Goal: Book appointment/travel/reservation

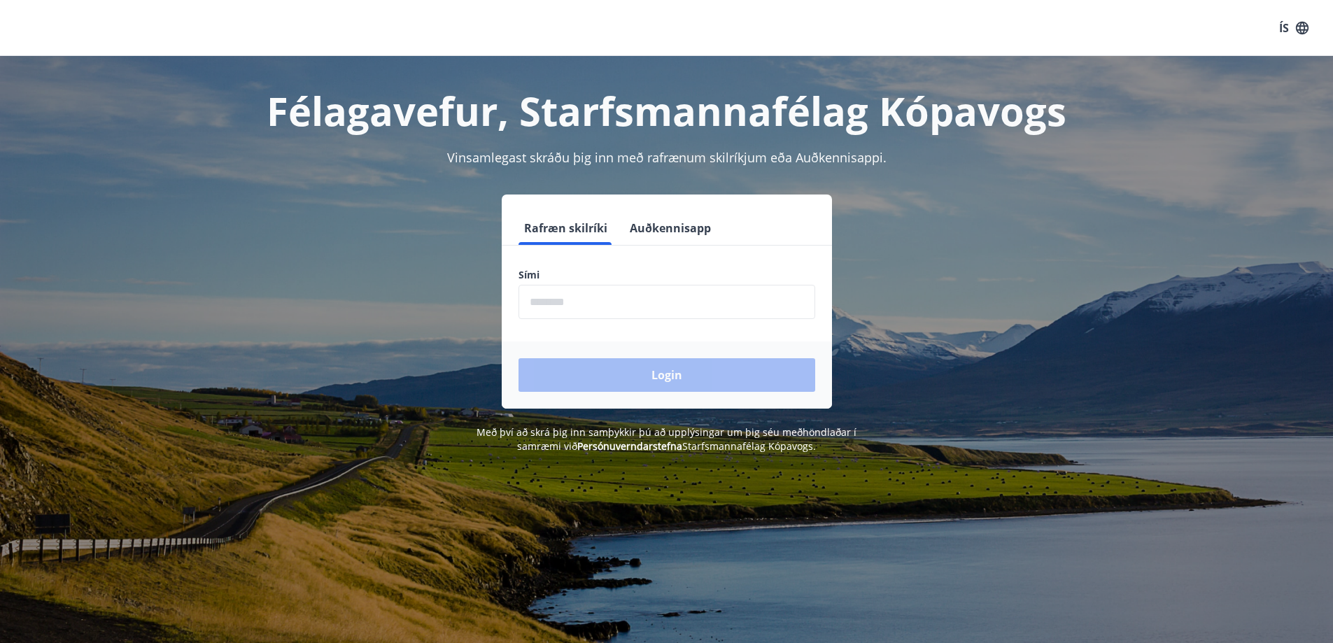
click at [629, 306] on input "phone" at bounding box center [666, 302] width 297 height 34
type input "********"
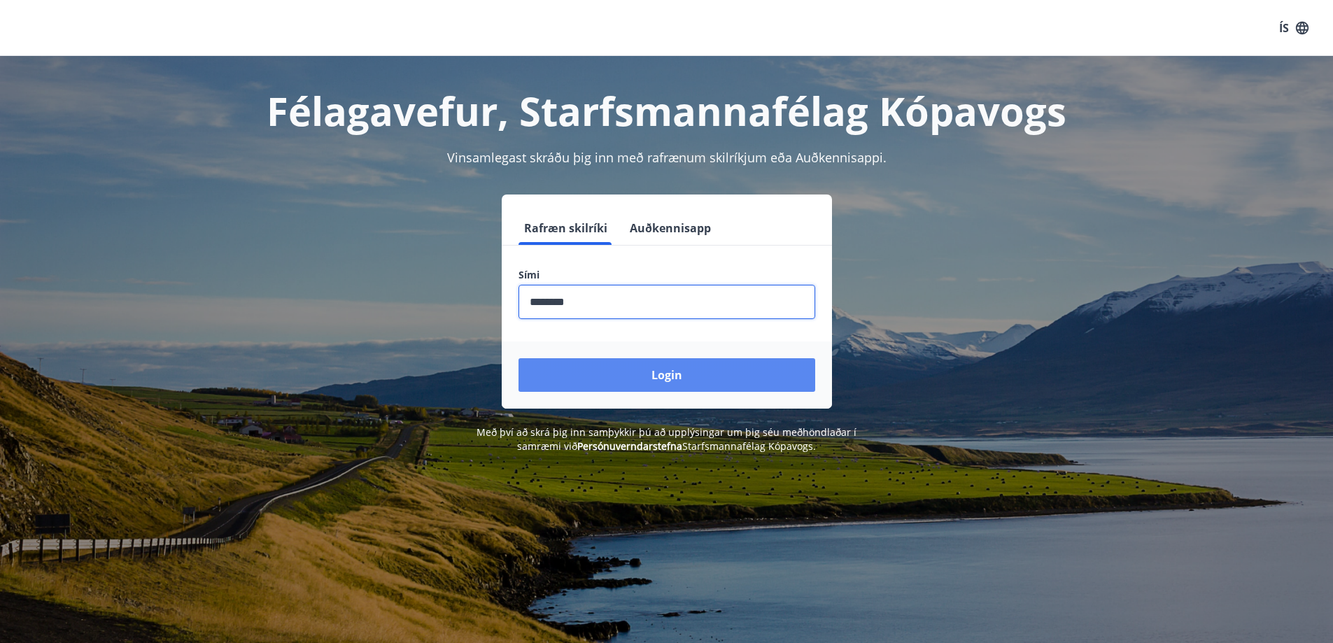
click at [693, 370] on button "Login" at bounding box center [666, 375] width 297 height 34
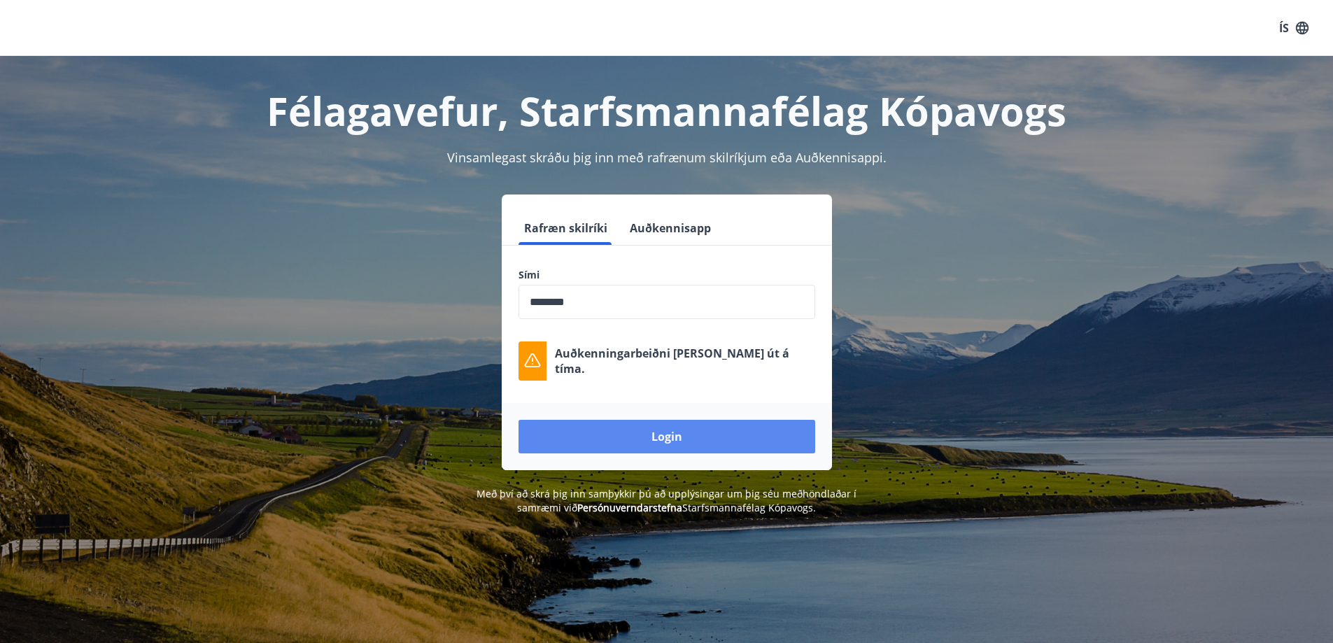
click at [644, 428] on button "Login" at bounding box center [666, 437] width 297 height 34
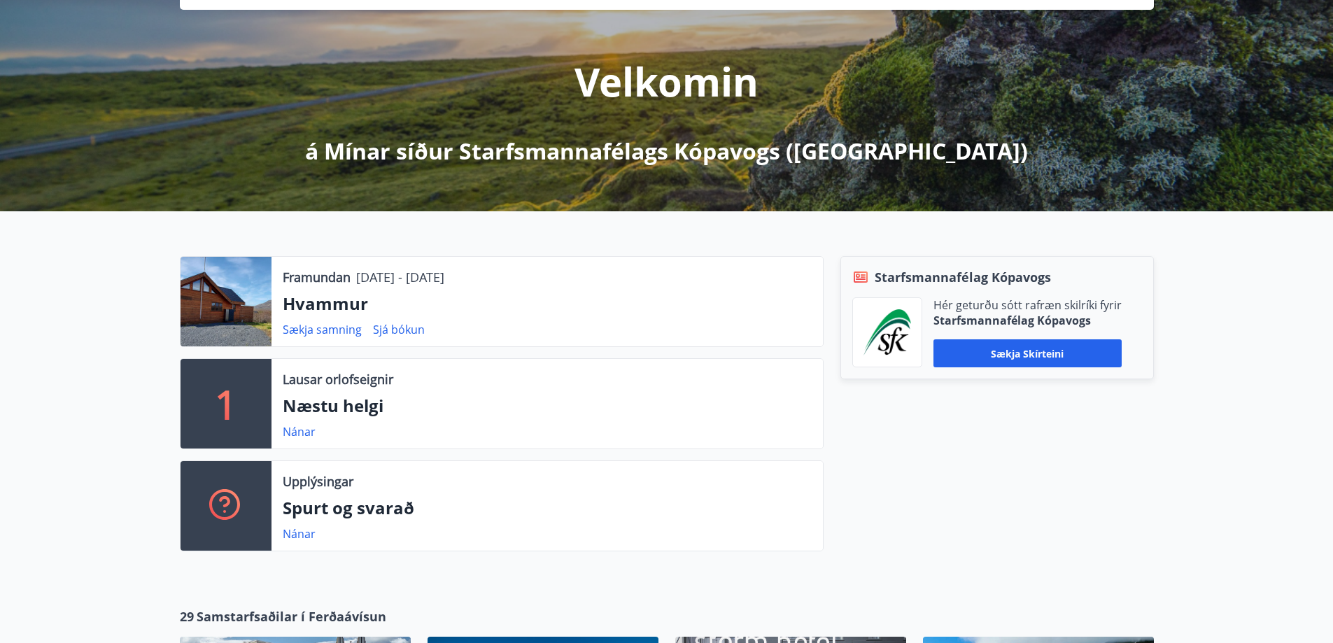
scroll to position [140, 0]
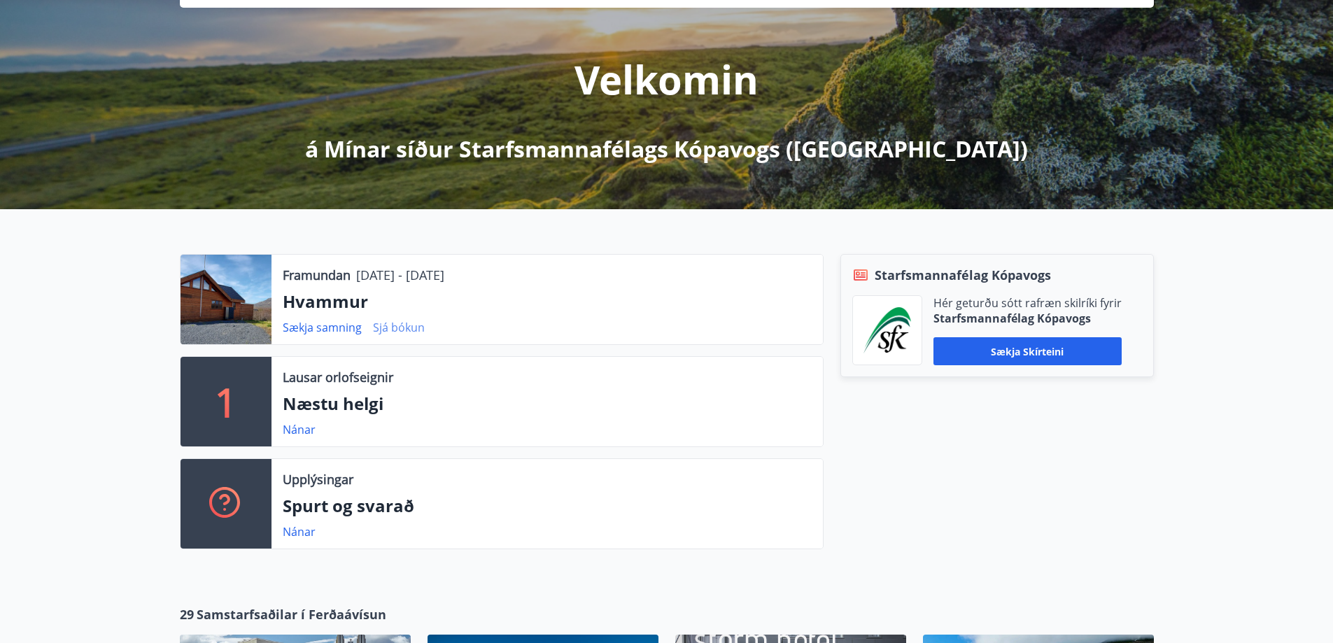
click at [405, 330] on link "Sjá bókun" at bounding box center [399, 327] width 52 height 15
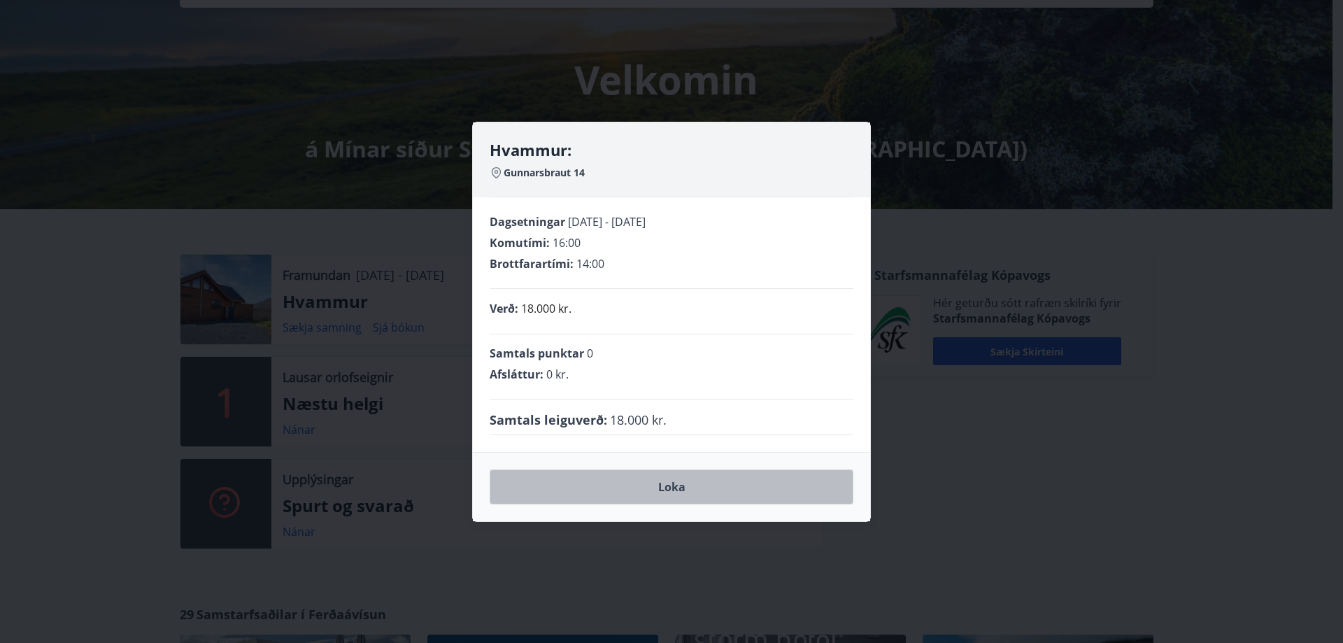
click at [663, 495] on button "Loka" at bounding box center [672, 487] width 364 height 35
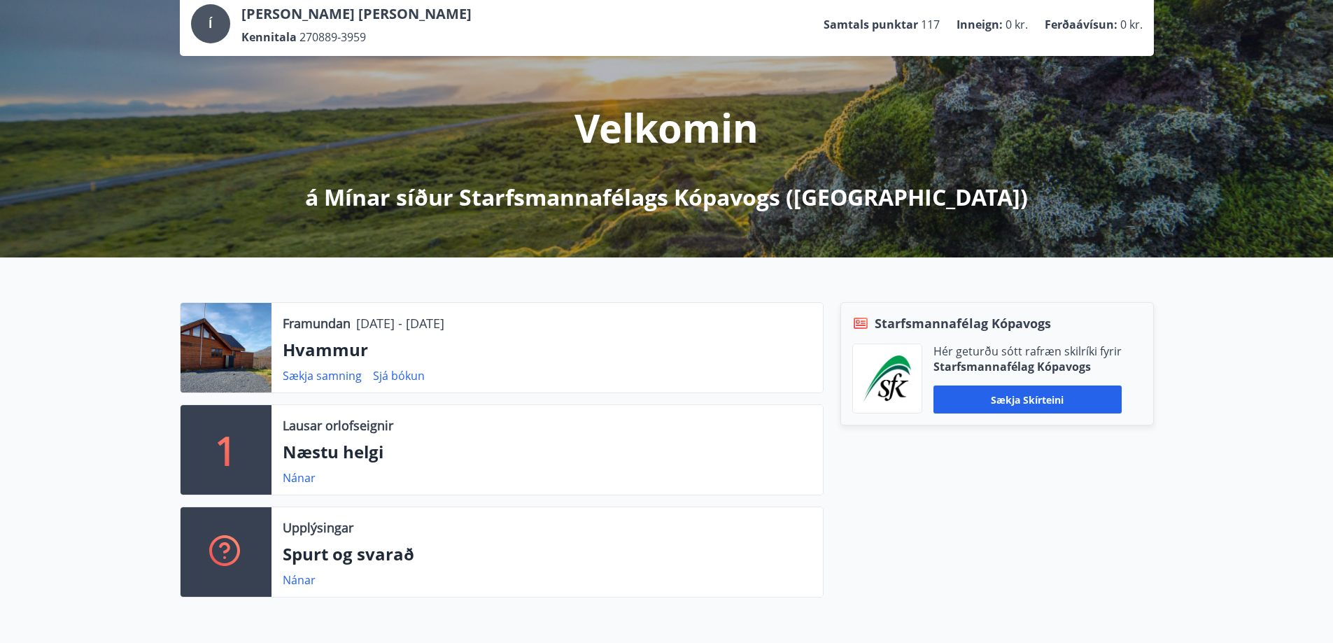
scroll to position [0, 0]
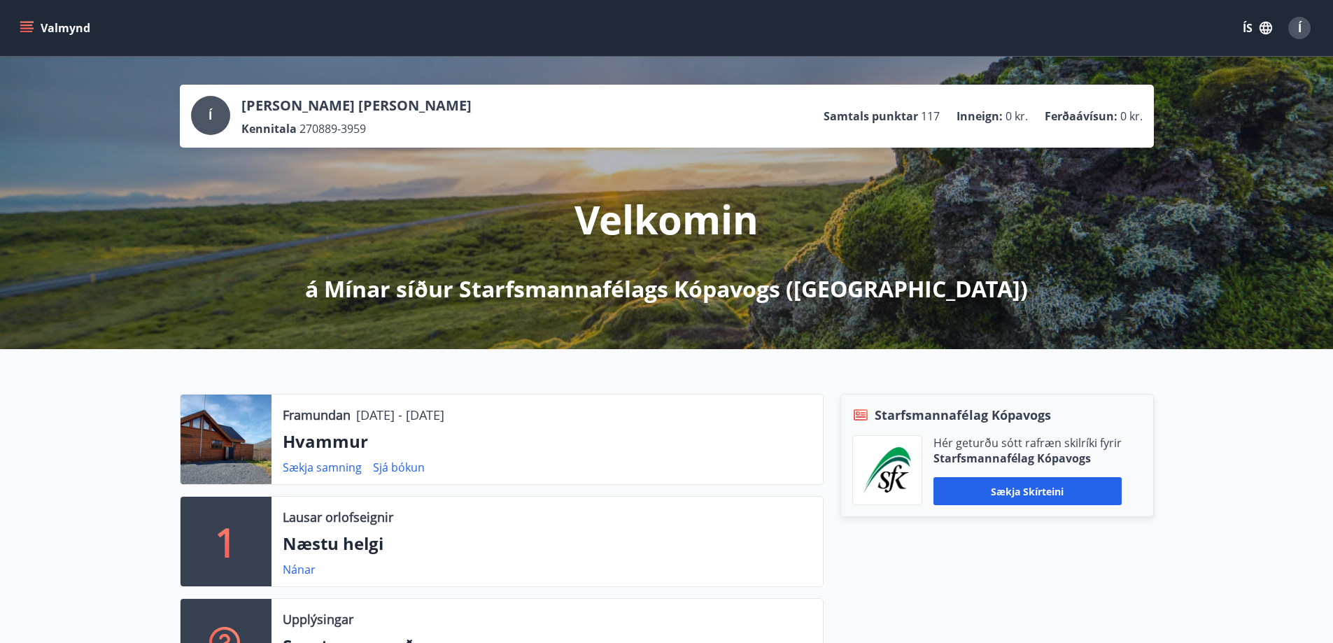
click at [44, 31] on button "Valmynd" at bounding box center [56, 27] width 79 height 25
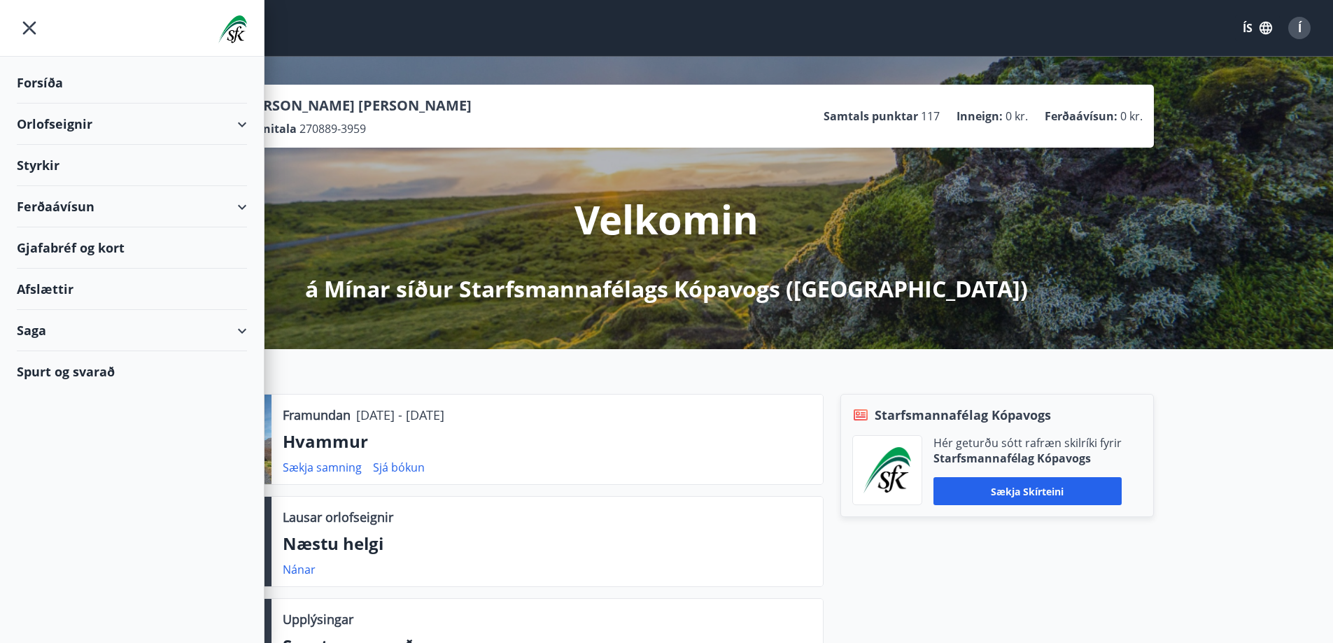
click at [144, 132] on div "Orlofseignir" at bounding box center [132, 124] width 230 height 41
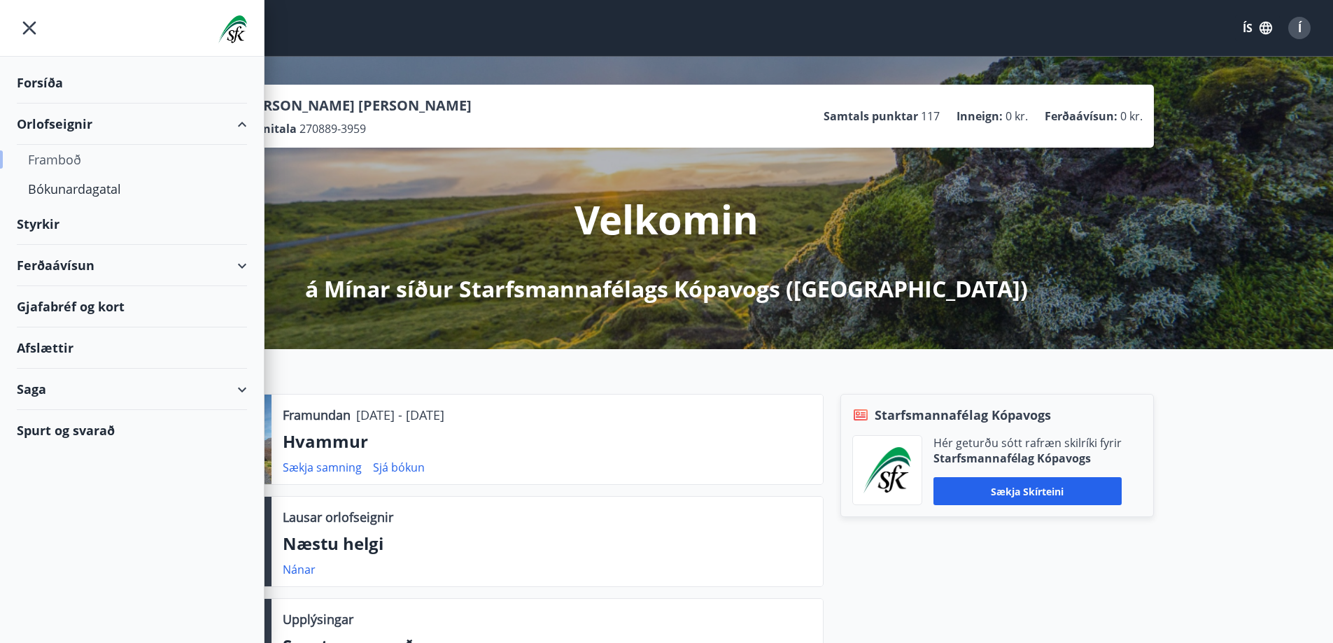
click at [69, 162] on div "Framboð" at bounding box center [132, 159] width 208 height 29
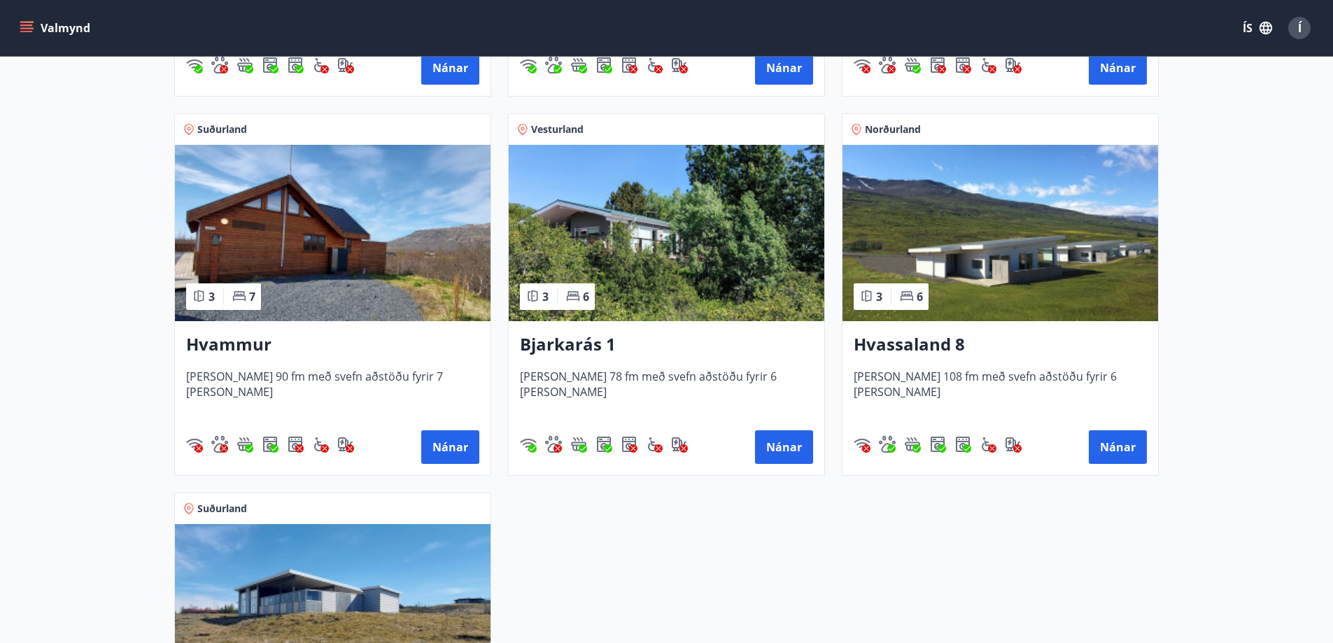
scroll to position [630, 0]
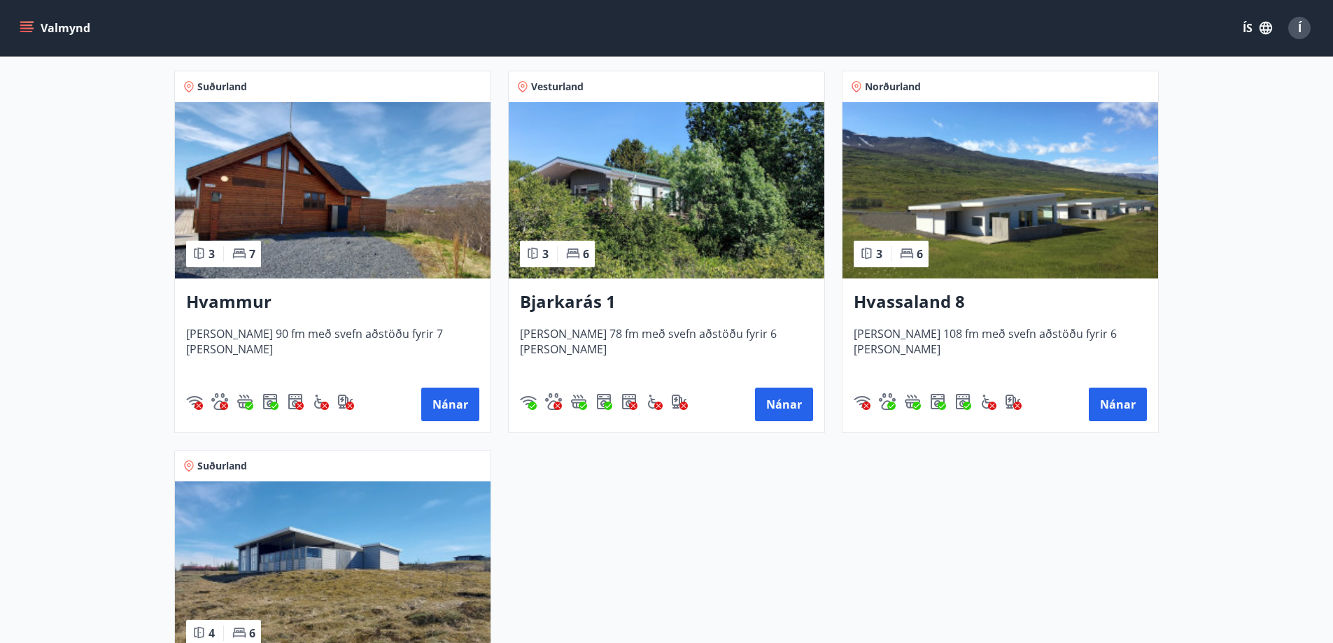
click at [356, 225] on img at bounding box center [333, 190] width 316 height 176
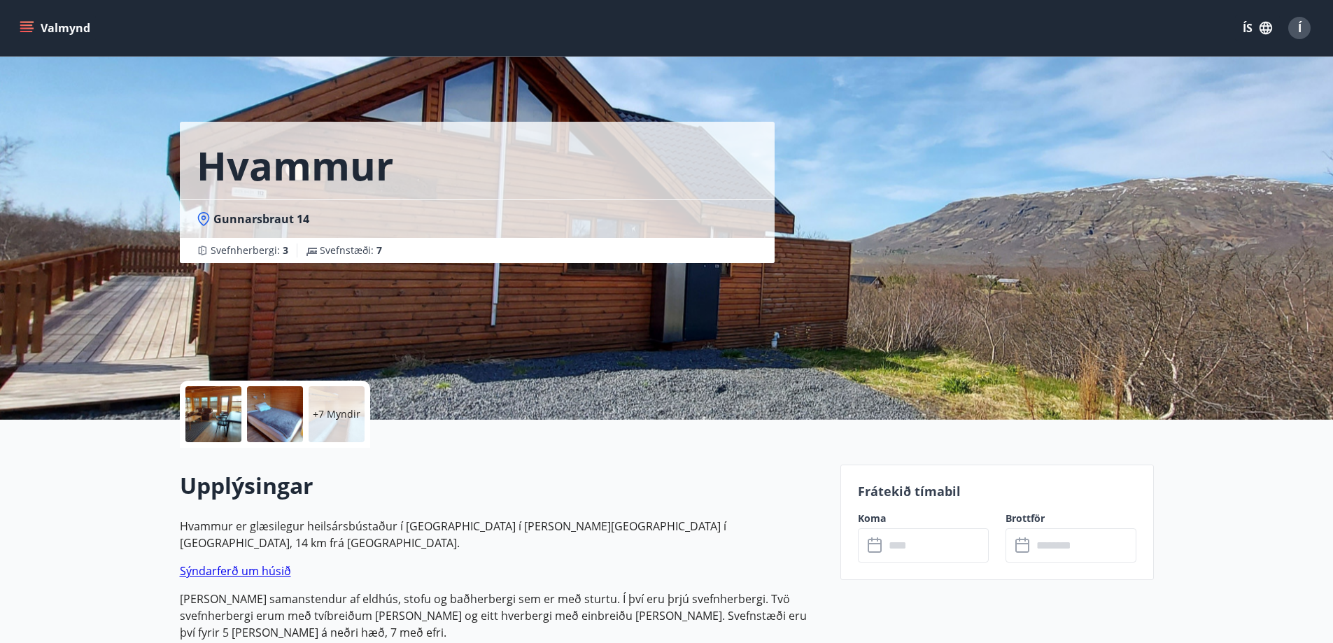
click at [333, 411] on p "+7 Myndir" at bounding box center [337, 414] width 48 height 14
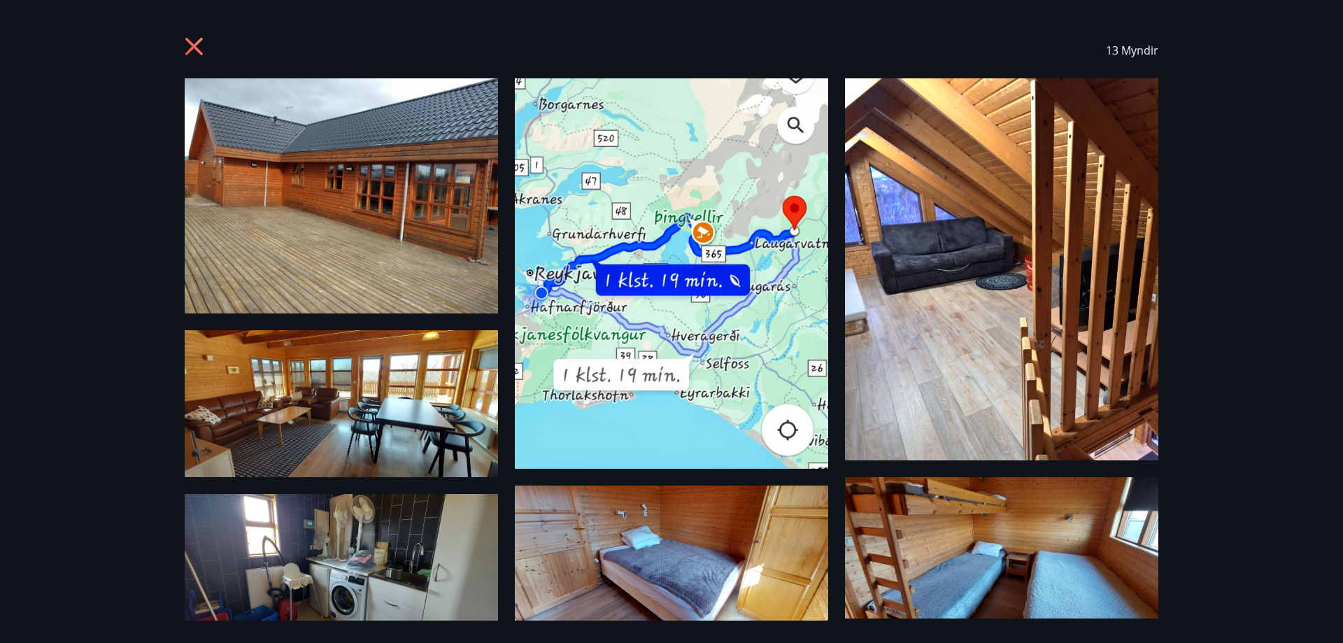
click at [352, 172] on img at bounding box center [341, 195] width 313 height 235
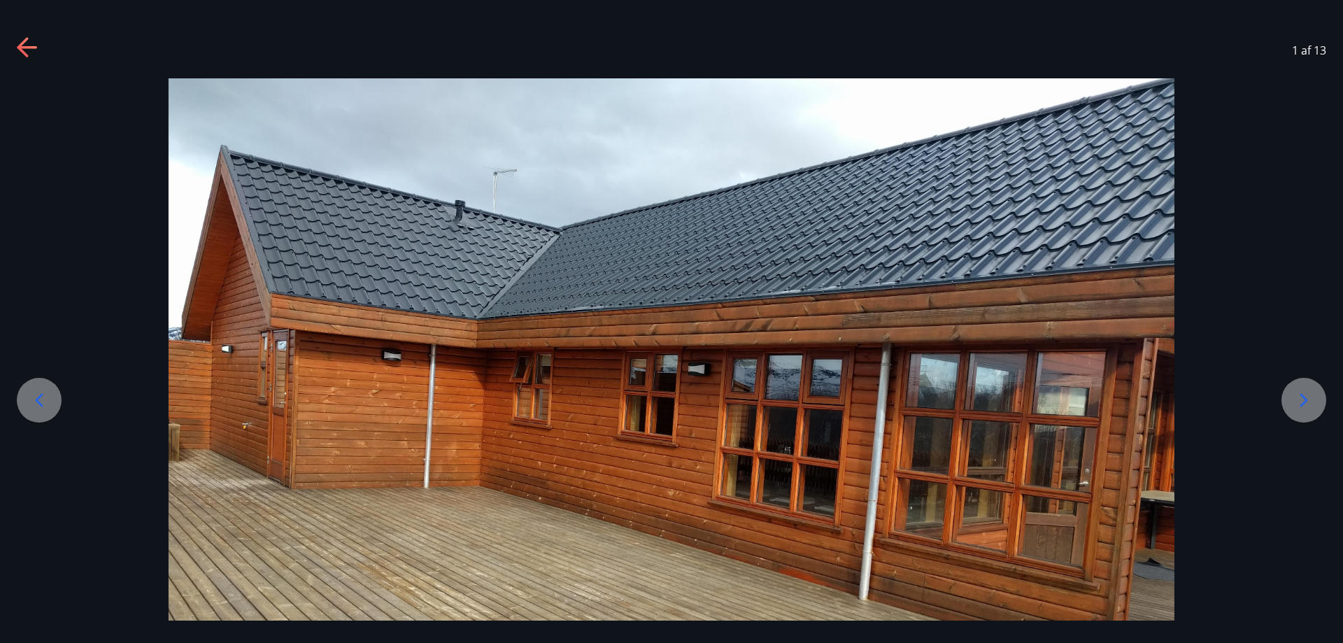
click at [1303, 397] on icon at bounding box center [1304, 400] width 22 height 22
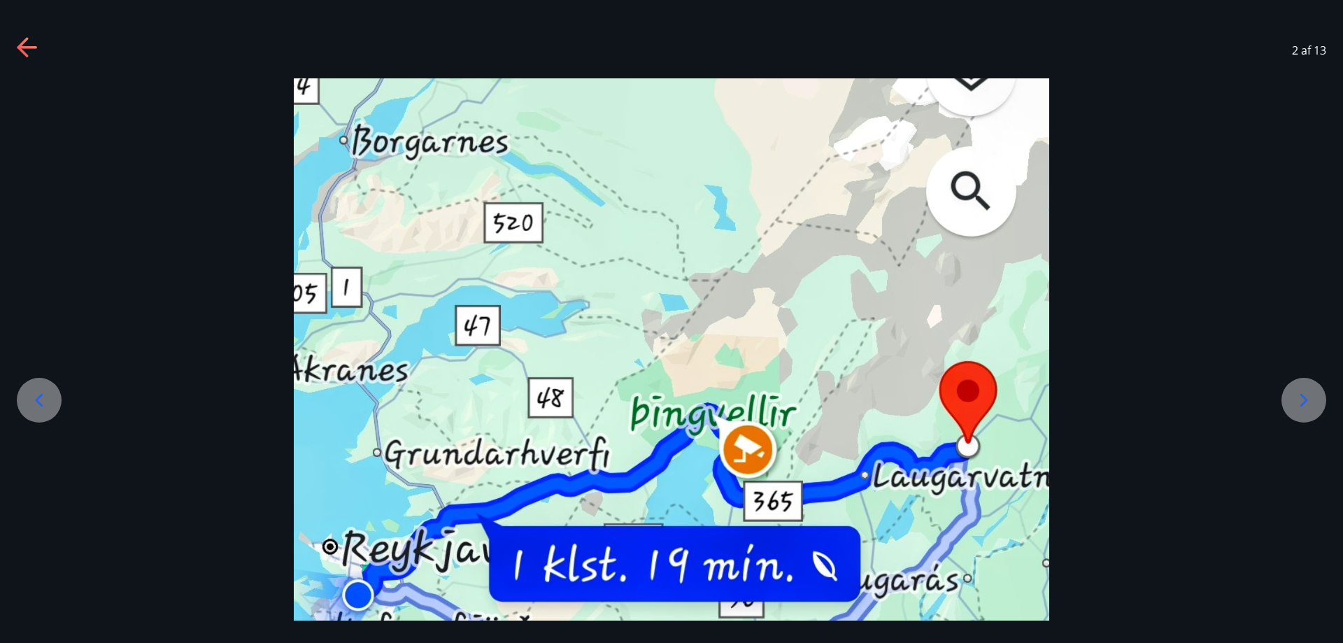
click at [1303, 397] on icon at bounding box center [1304, 400] width 22 height 22
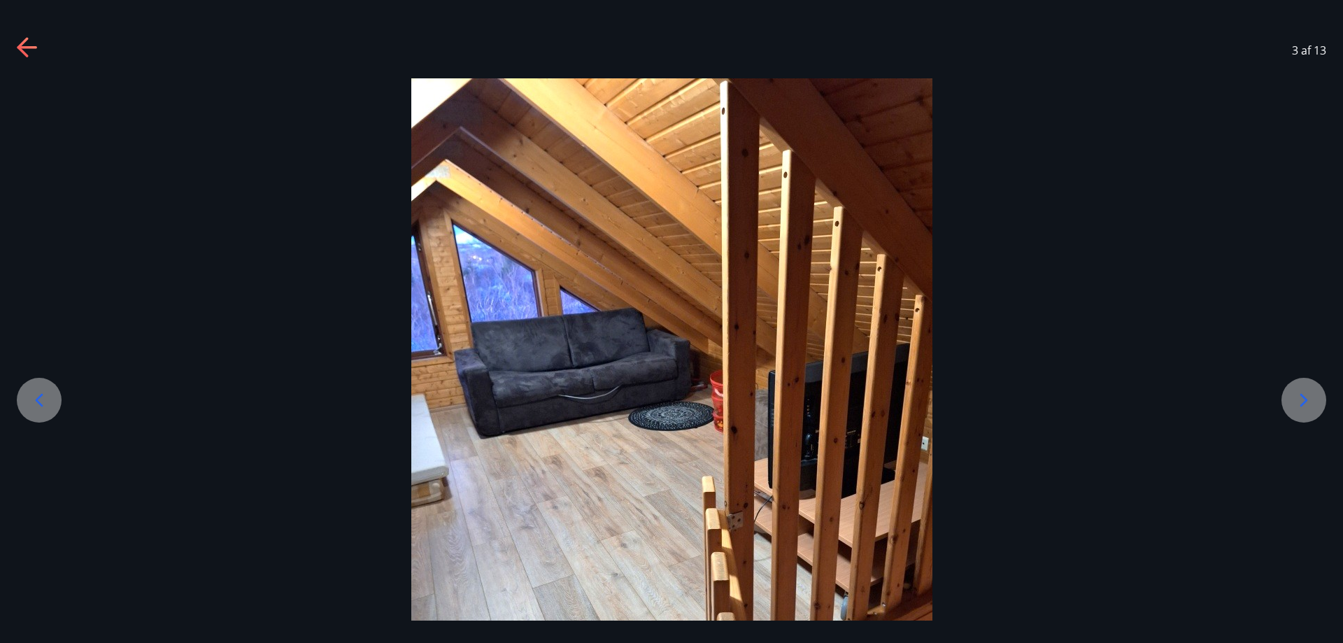
click at [1302, 402] on icon at bounding box center [1304, 400] width 22 height 22
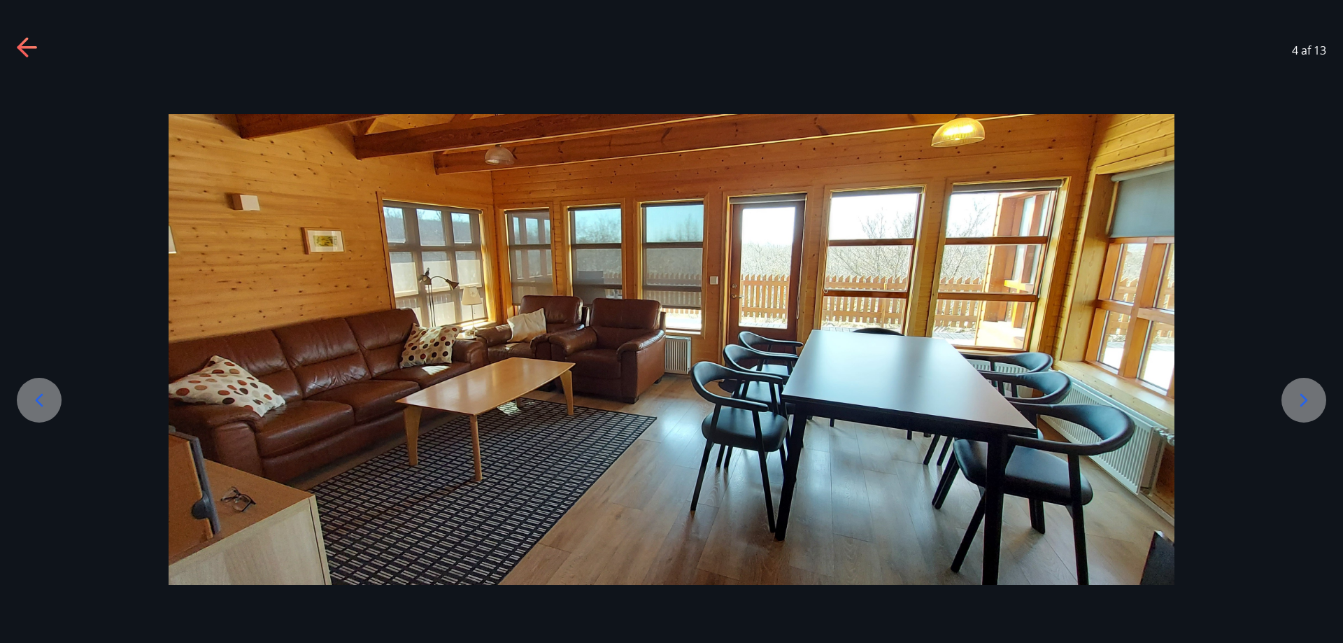
click at [1294, 395] on icon at bounding box center [1304, 400] width 22 height 22
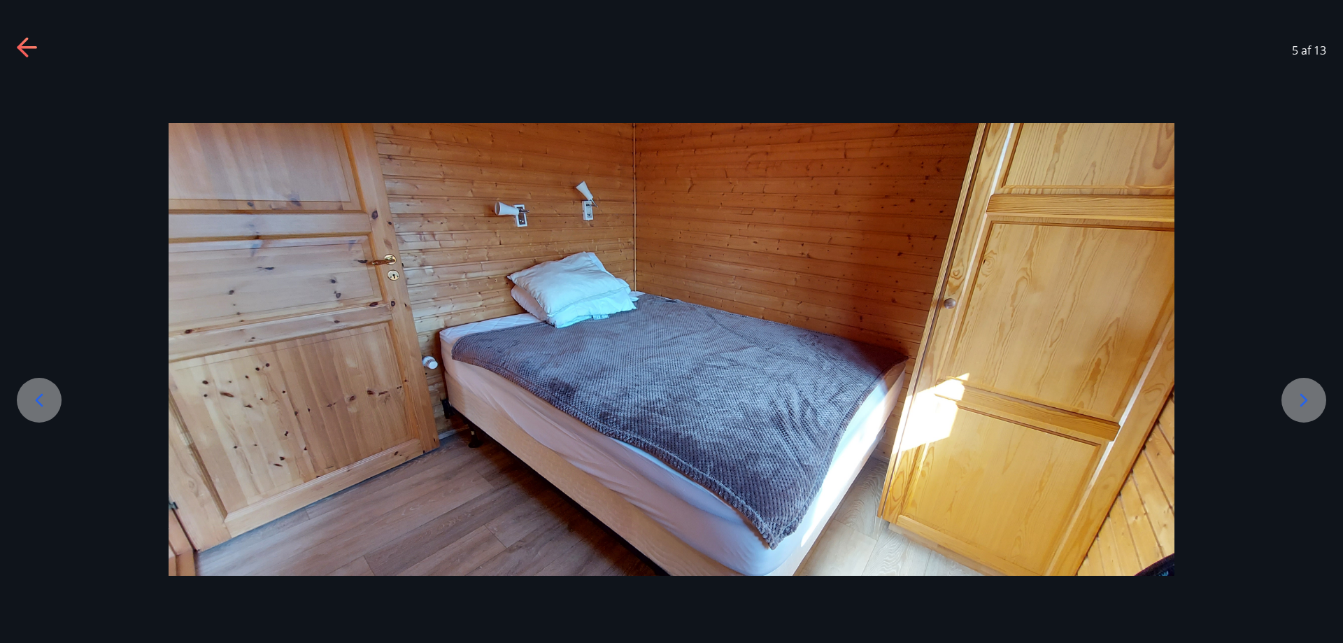
click at [1295, 395] on icon at bounding box center [1304, 400] width 22 height 22
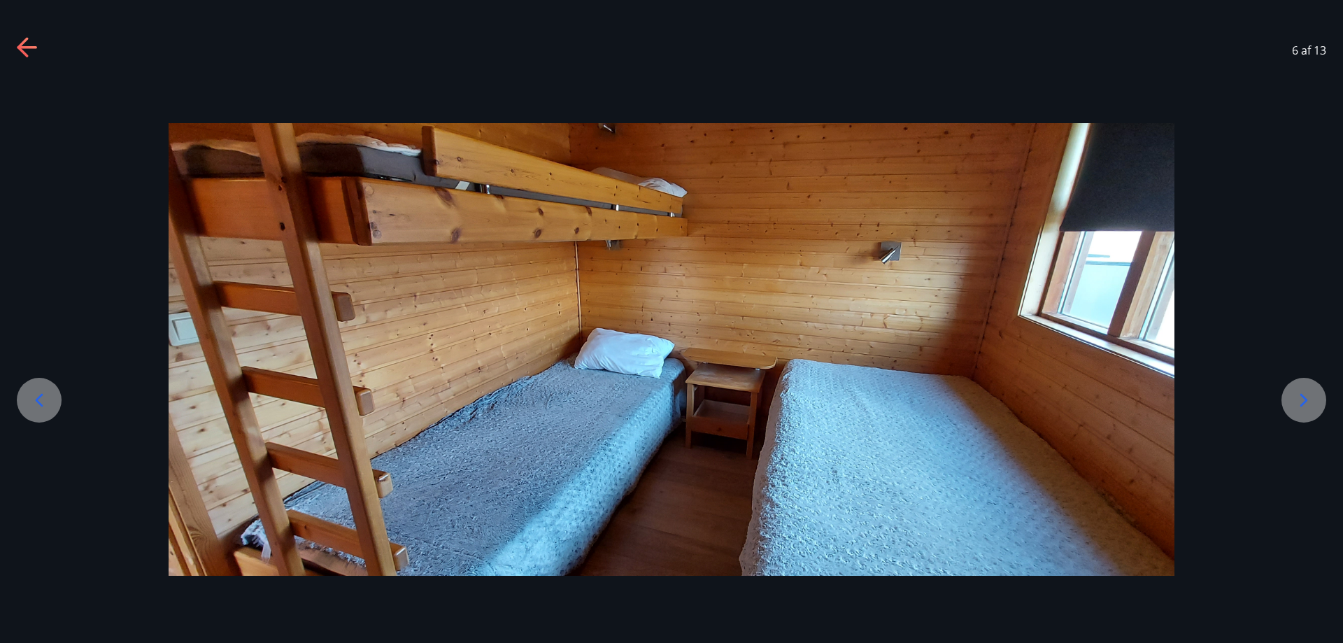
click at [1307, 407] on icon at bounding box center [1304, 400] width 22 height 22
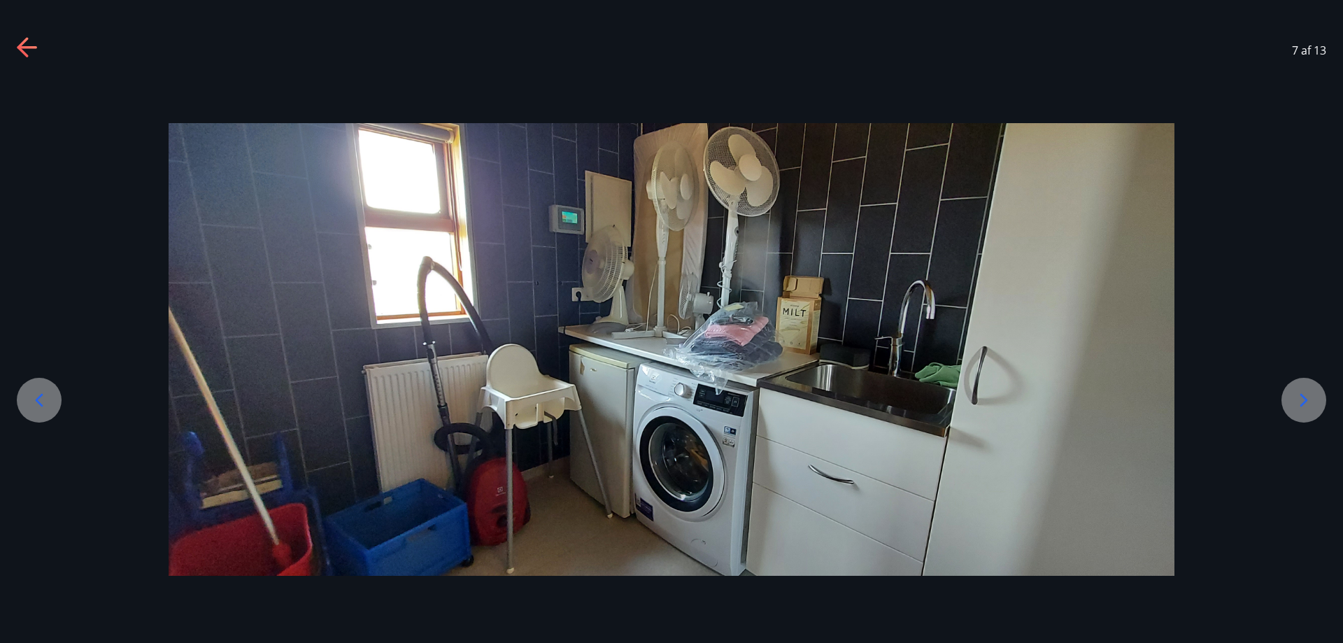
click at [1308, 402] on icon at bounding box center [1304, 400] width 22 height 22
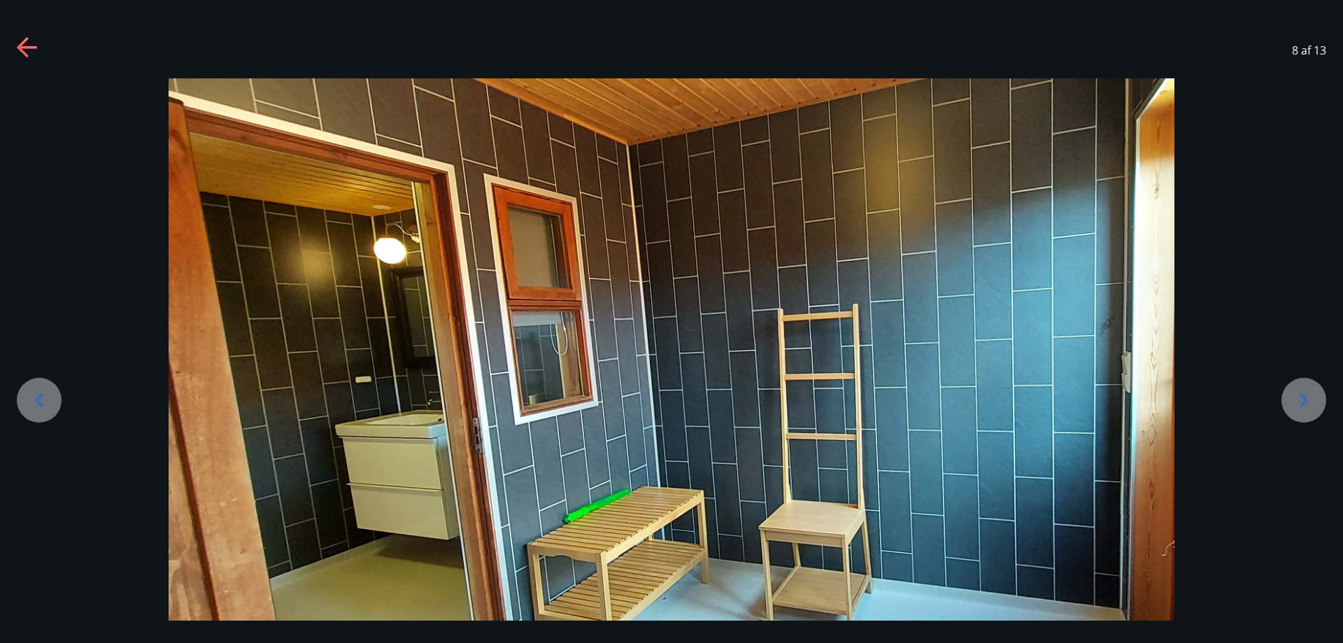
click at [1308, 402] on icon at bounding box center [1304, 400] width 22 height 22
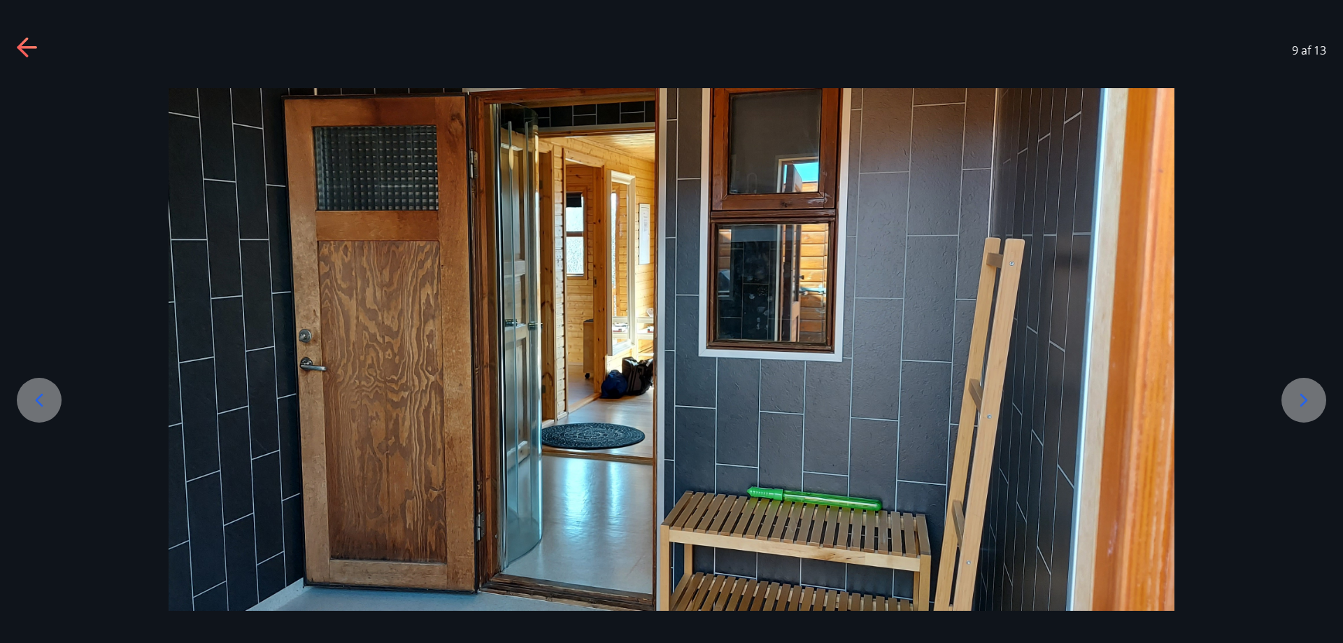
click at [1308, 402] on icon at bounding box center [1304, 400] width 22 height 22
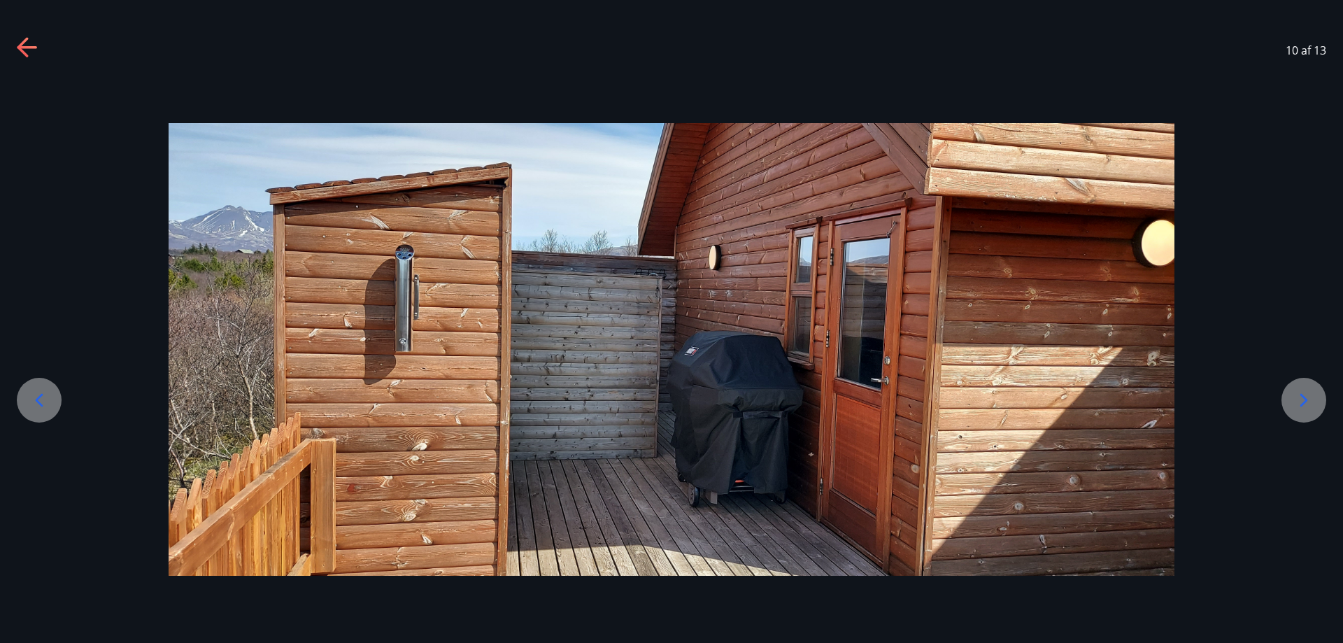
click at [1302, 409] on icon at bounding box center [1304, 400] width 22 height 22
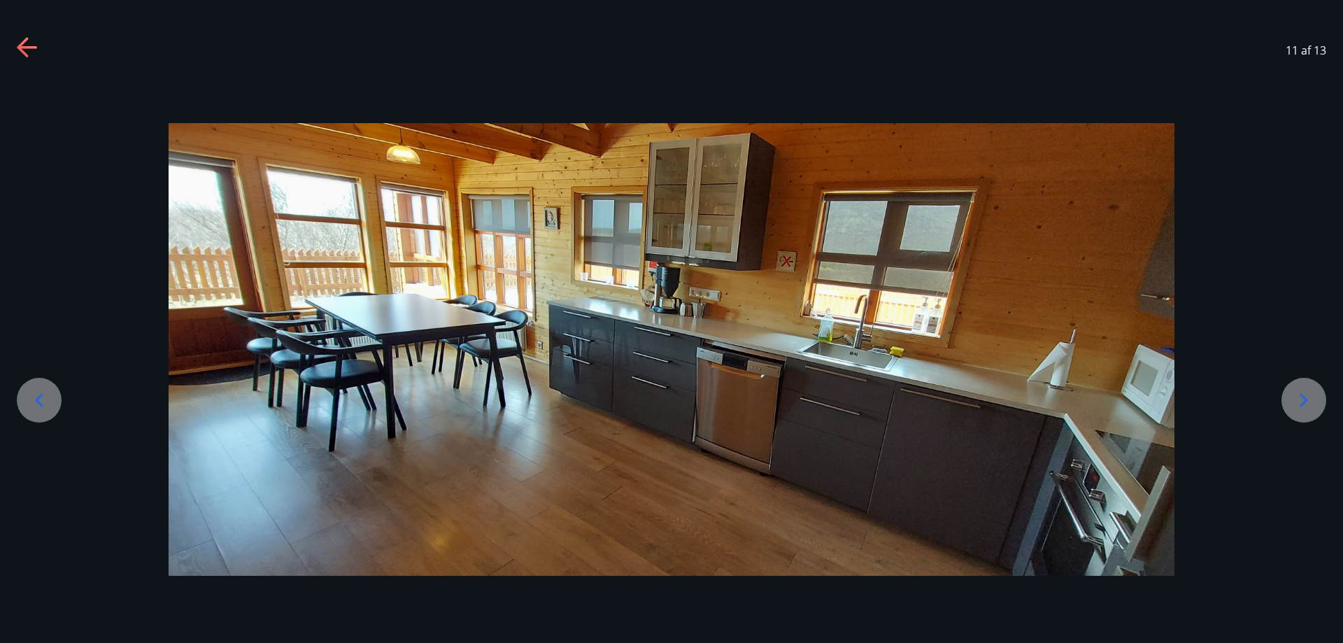
click at [1302, 409] on icon at bounding box center [1304, 400] width 22 height 22
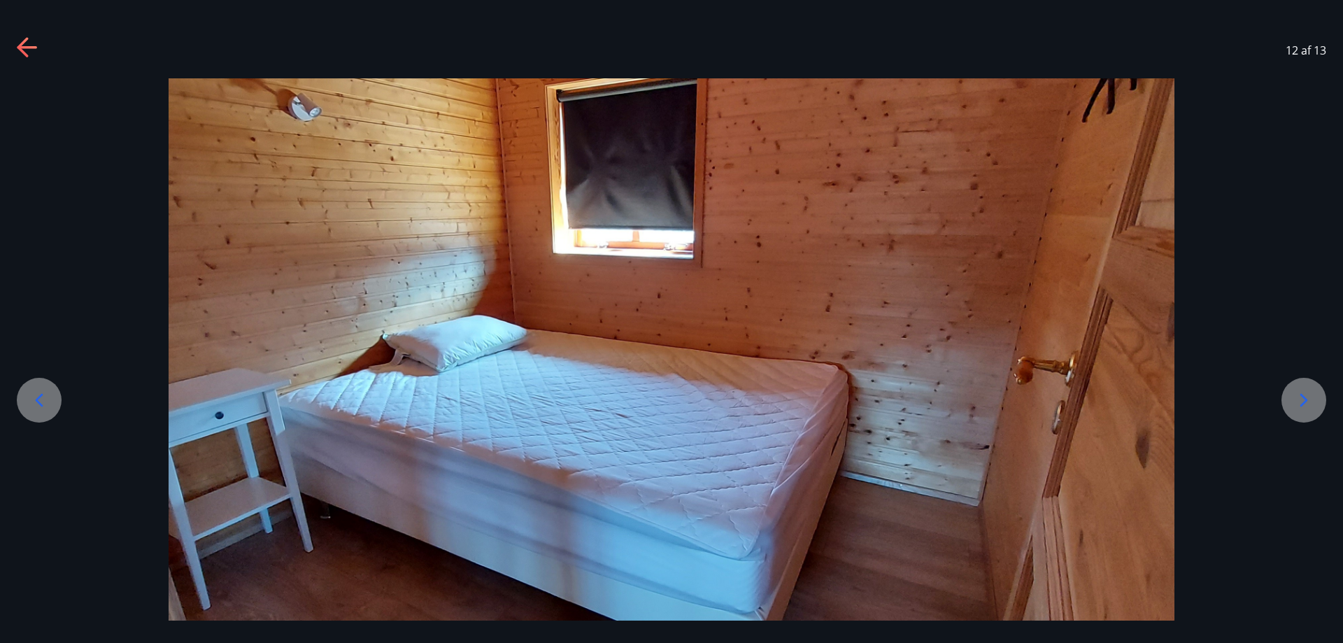
click at [1302, 409] on icon at bounding box center [1304, 400] width 22 height 22
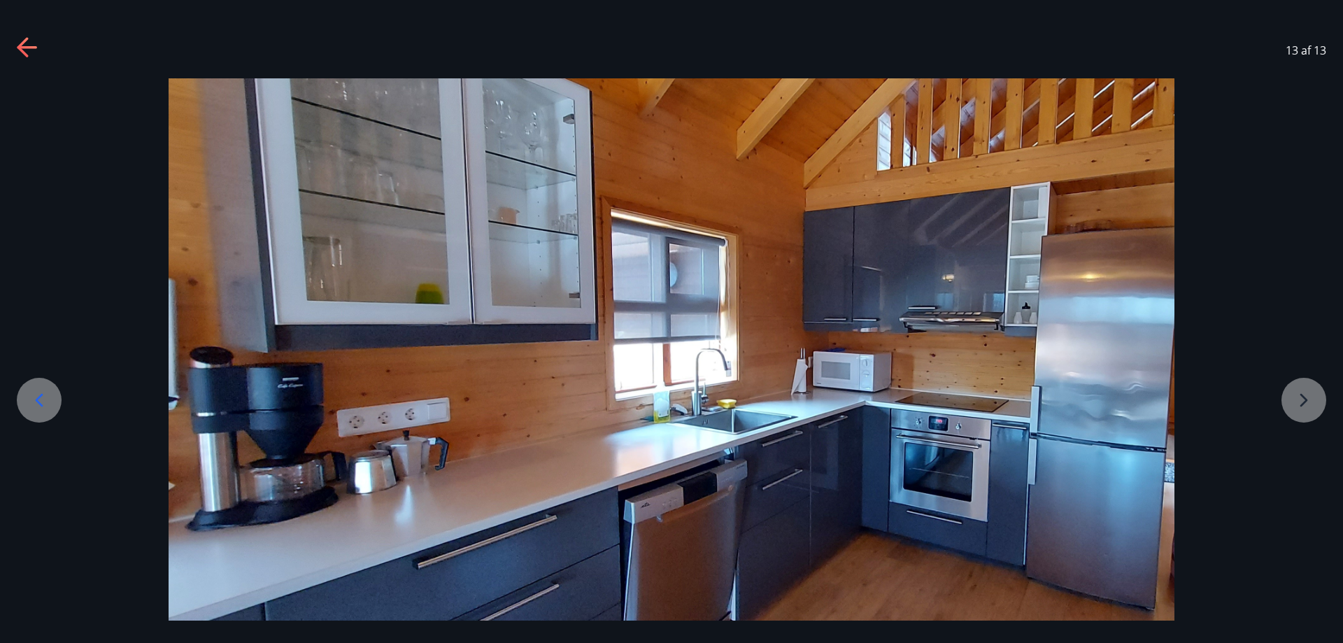
click at [1302, 409] on div at bounding box center [671, 361] width 1343 height 567
click at [1311, 400] on div at bounding box center [671, 361] width 1343 height 567
click at [29, 395] on icon at bounding box center [39, 400] width 22 height 22
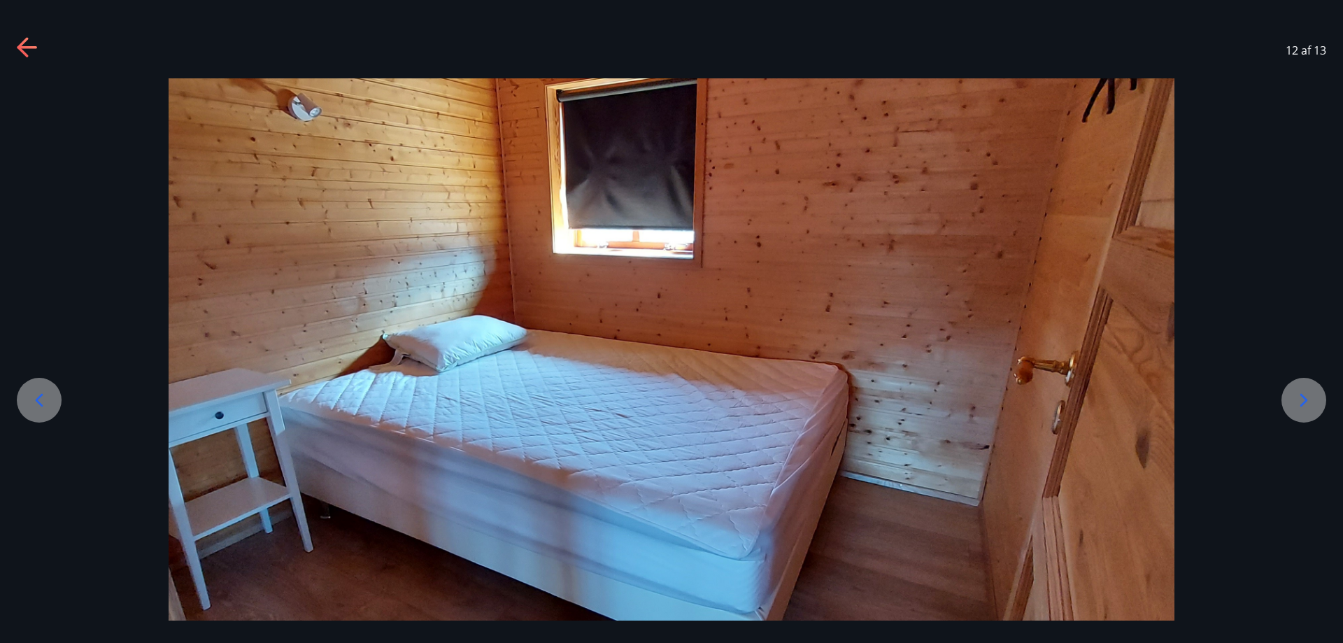
click at [29, 395] on icon at bounding box center [39, 400] width 22 height 22
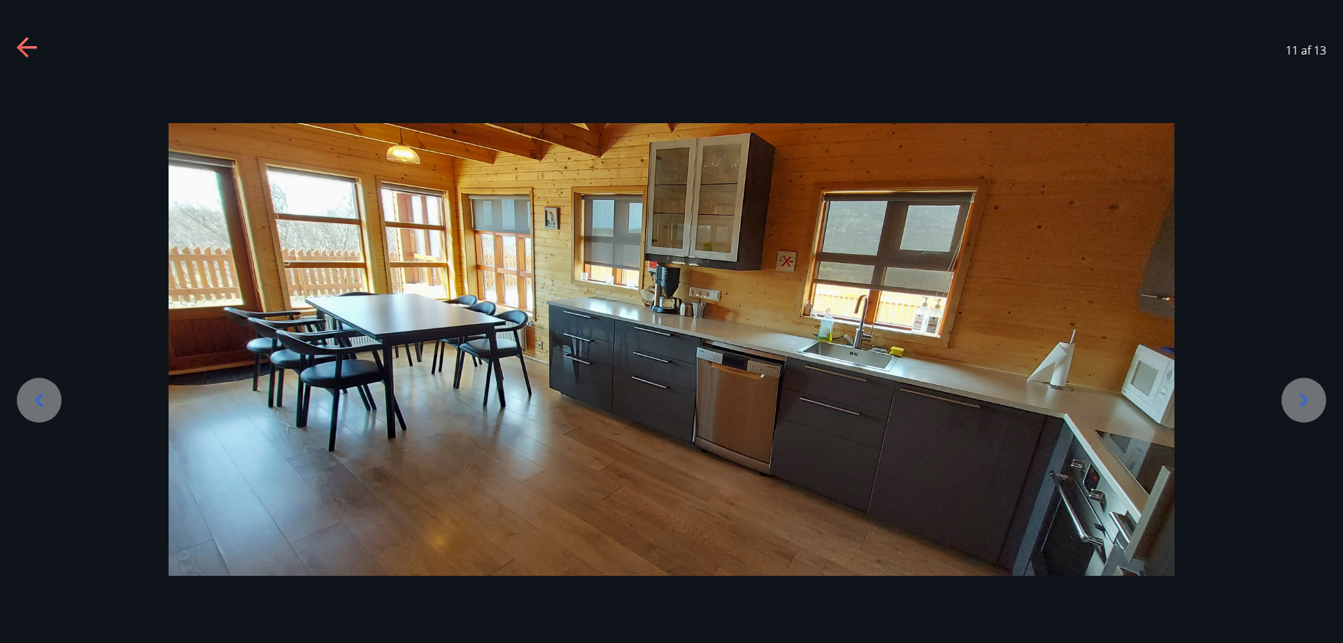
click at [29, 395] on icon at bounding box center [39, 400] width 22 height 22
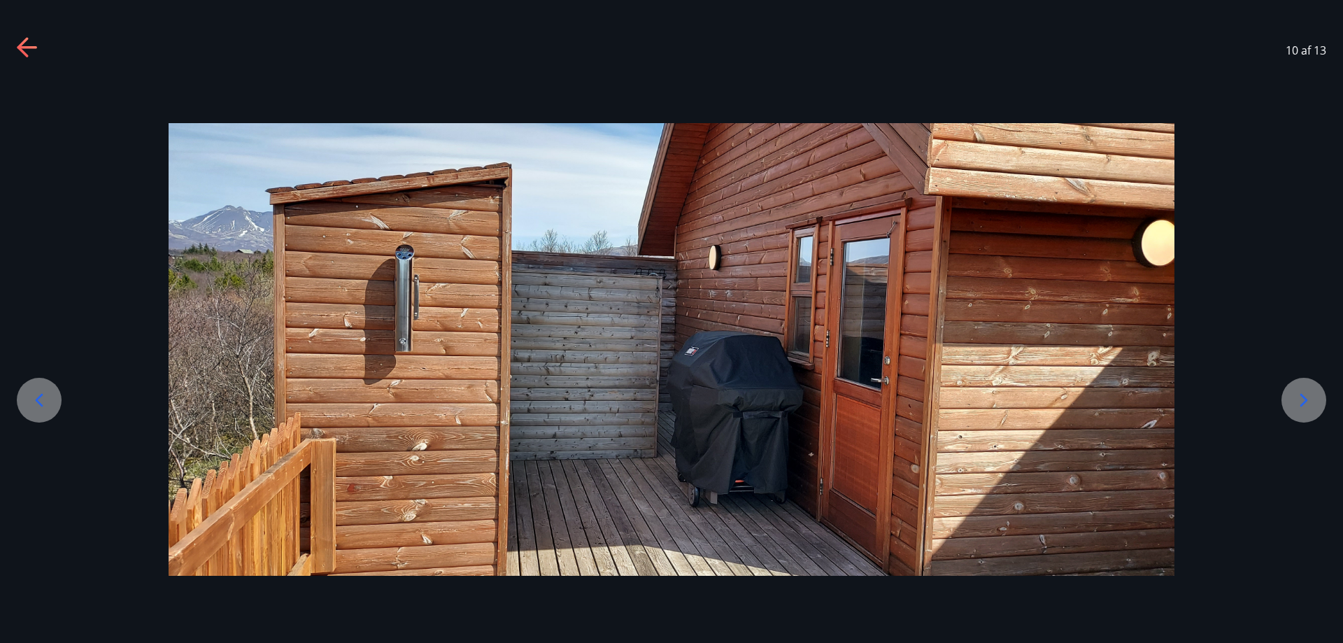
click at [26, 50] on icon at bounding box center [28, 48] width 22 height 22
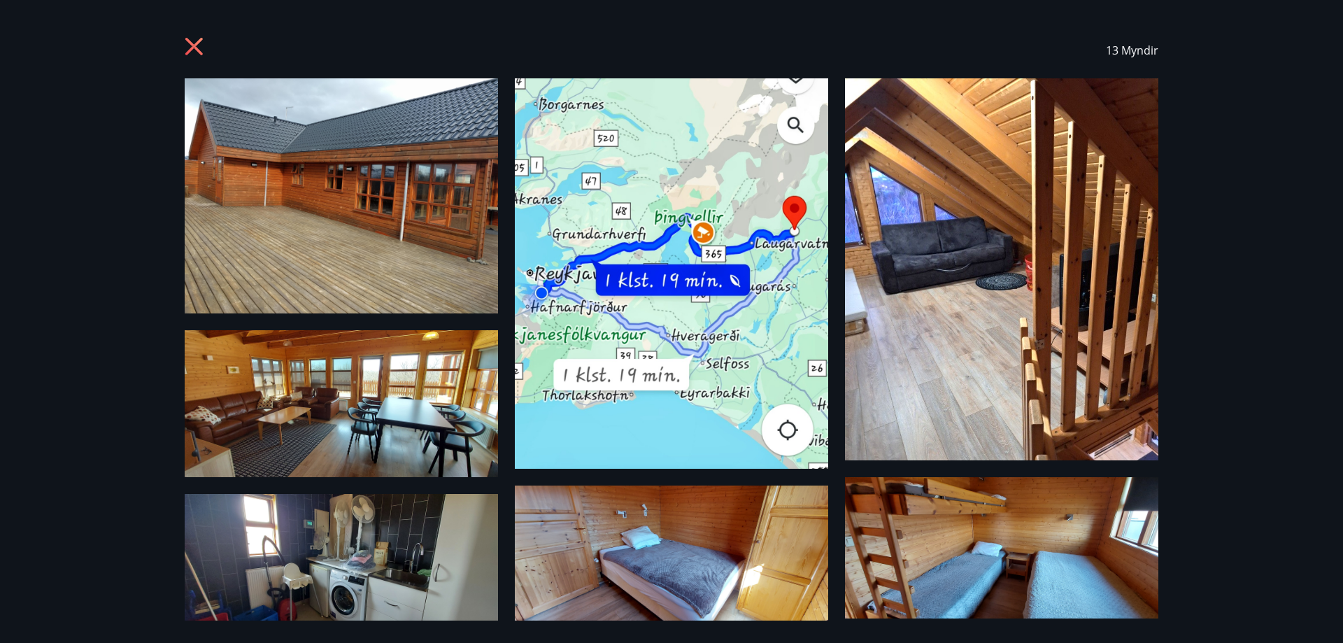
click at [192, 36] on div "13 Myndir" at bounding box center [672, 50] width 974 height 56
click at [189, 40] on icon at bounding box center [193, 46] width 17 height 17
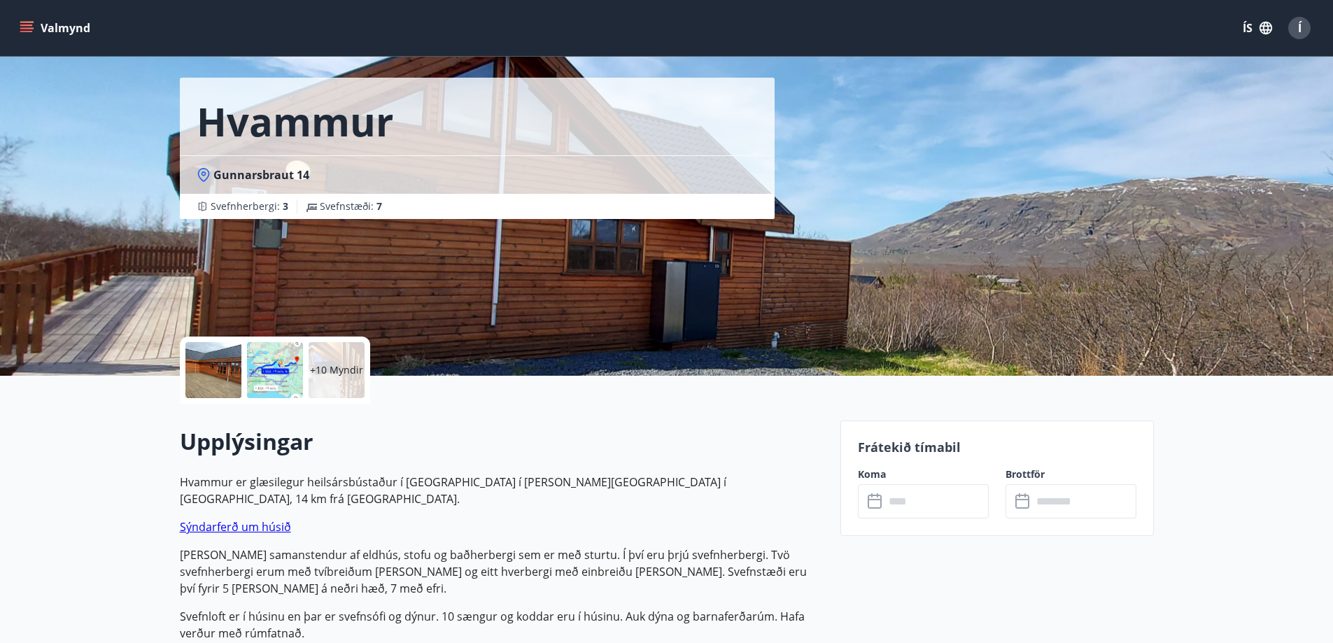
scroll to position [29, 0]
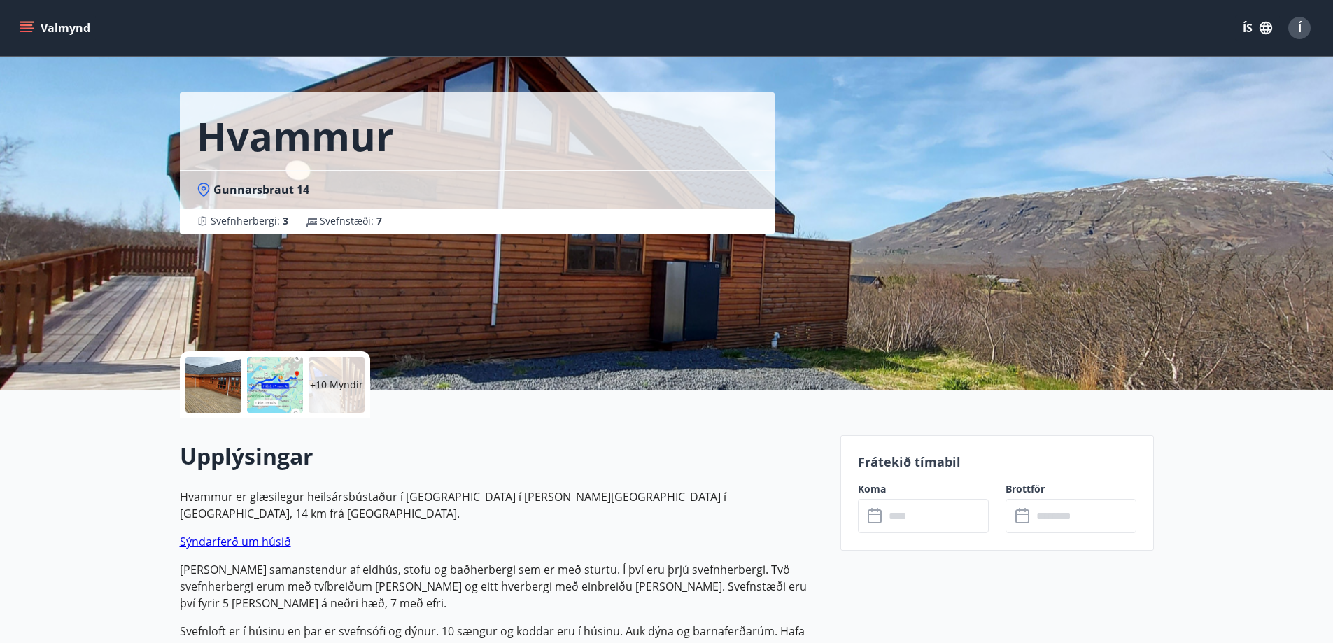
drag, startPoint x: 612, startPoint y: 337, endPoint x: 584, endPoint y: 326, distance: 29.2
click at [608, 337] on div "Hvammur Gunnarsbraut 14 Svefnherbergi : 3 Svefnstæði : 7" at bounding box center [504, 181] width 649 height 420
drag, startPoint x: 584, startPoint y: 326, endPoint x: 577, endPoint y: 315, distance: 13.6
click at [584, 325] on div "Hvammur Gunnarsbraut 14 Svefnherbergi : 3 Svefnstæði : 7" at bounding box center [504, 181] width 649 height 420
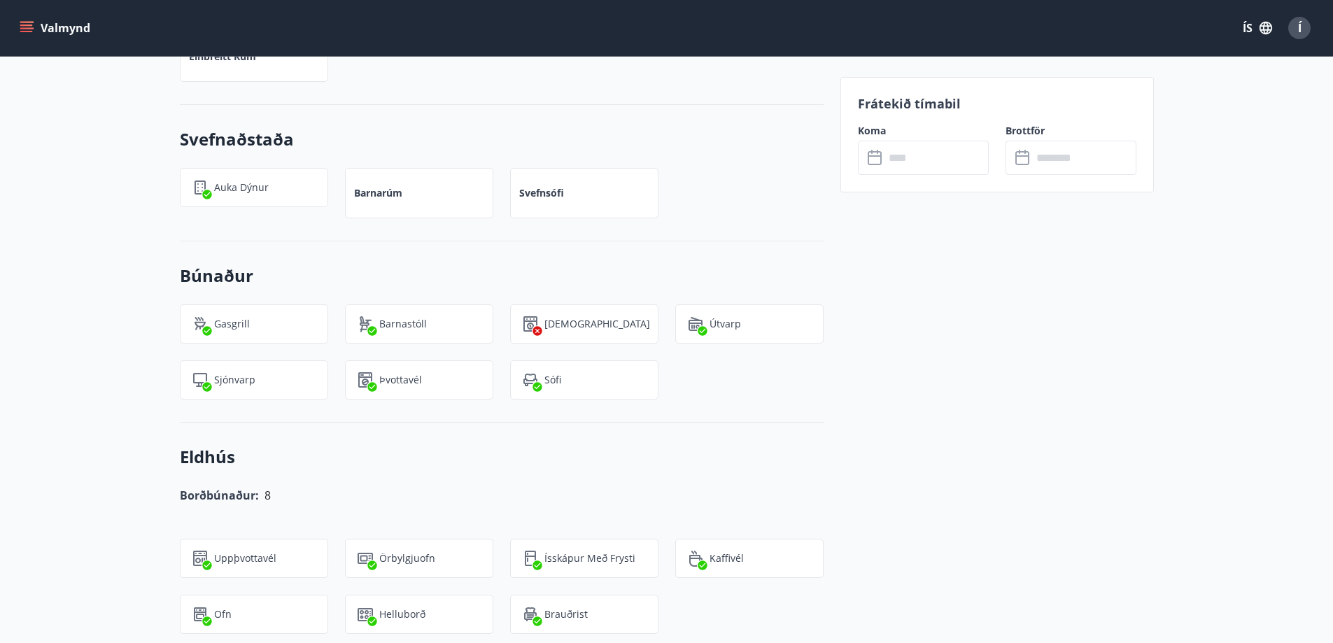
scroll to position [1359, 0]
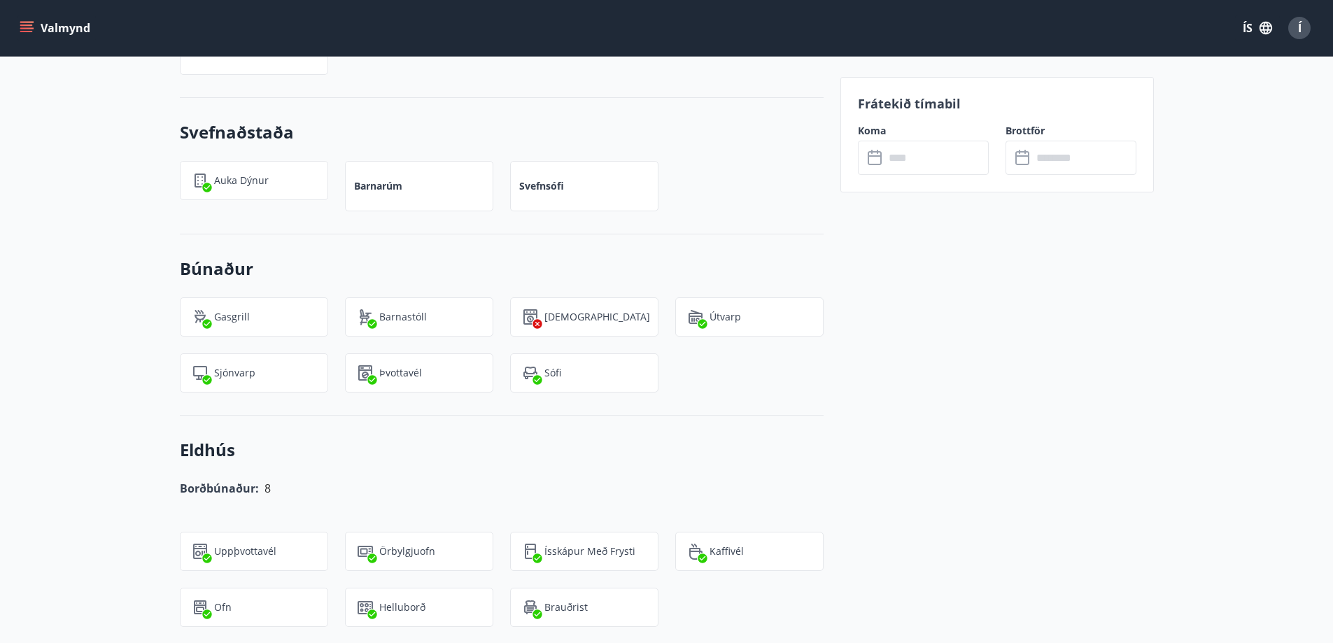
click at [8, 20] on div "Valmynd ÍS Í" at bounding box center [666, 28] width 1333 height 56
click at [22, 24] on icon "menu" at bounding box center [27, 28] width 14 height 14
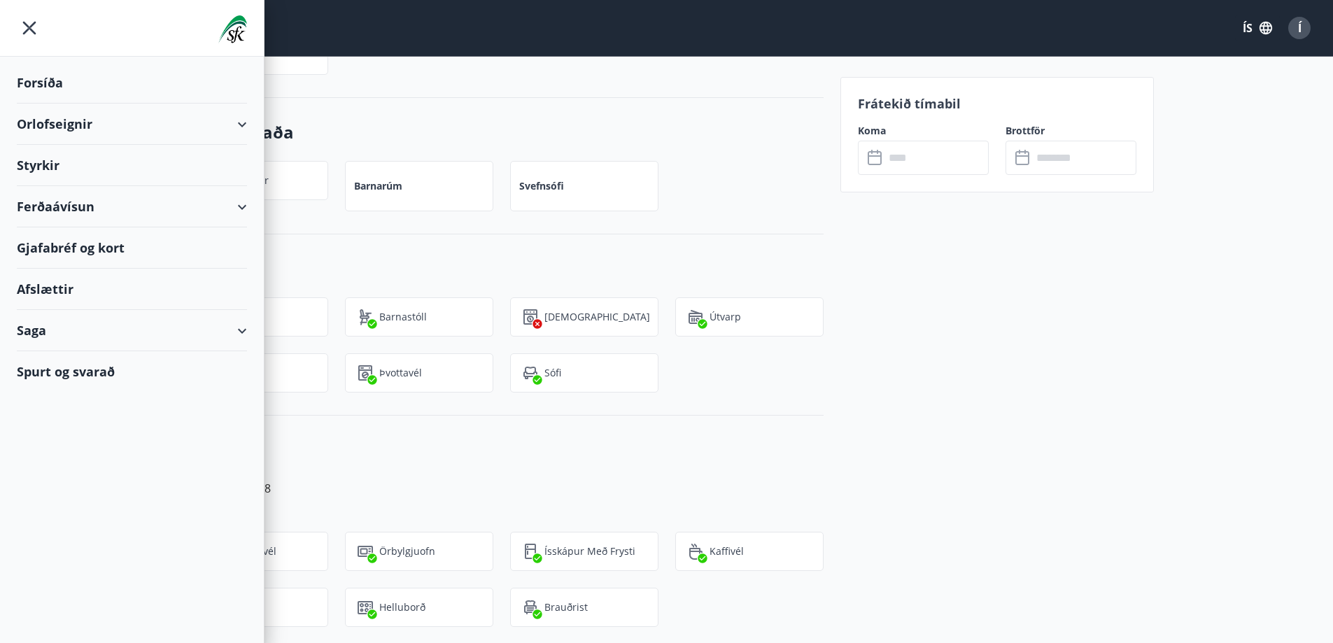
click at [75, 127] on div "Orlofseignir" at bounding box center [132, 124] width 230 height 41
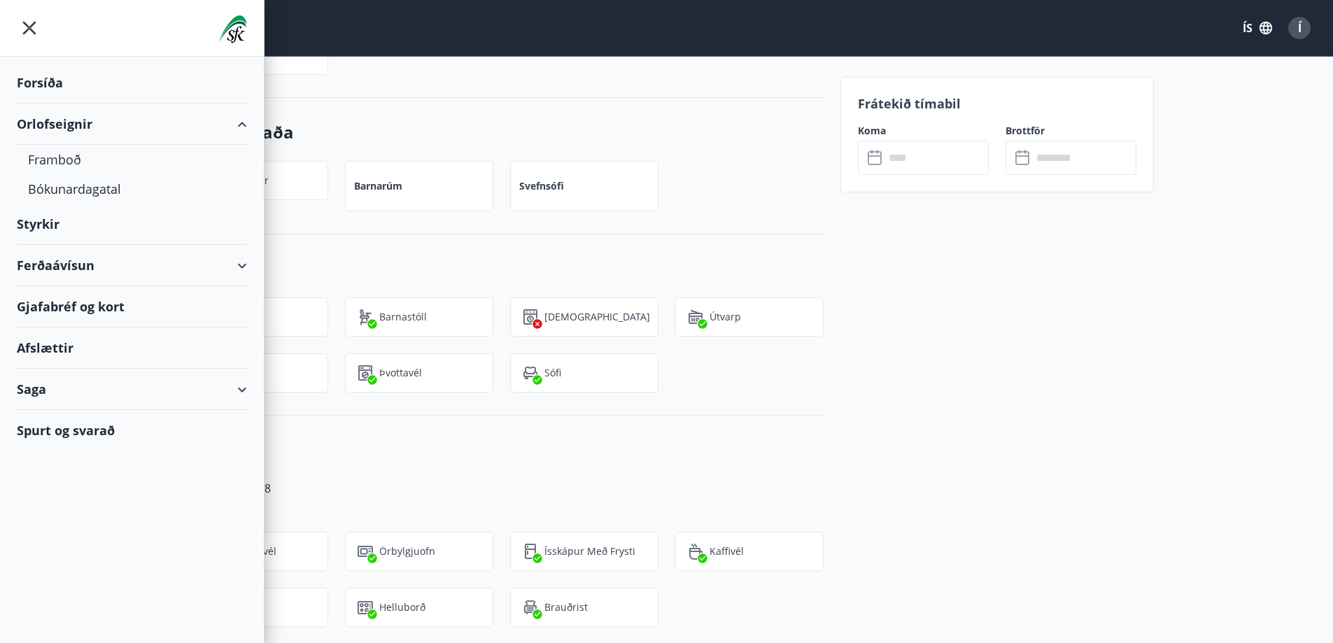
click at [46, 123] on div "Orlofseignir" at bounding box center [132, 124] width 230 height 41
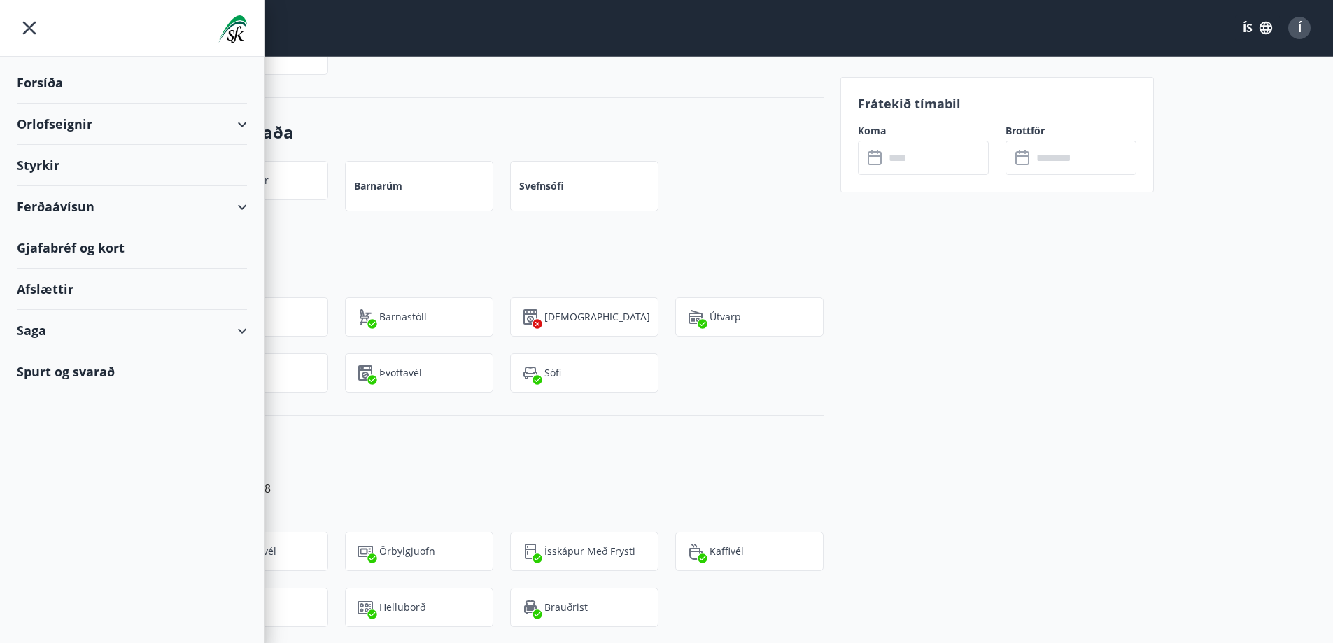
click at [46, 123] on div "Orlofseignir" at bounding box center [132, 124] width 230 height 41
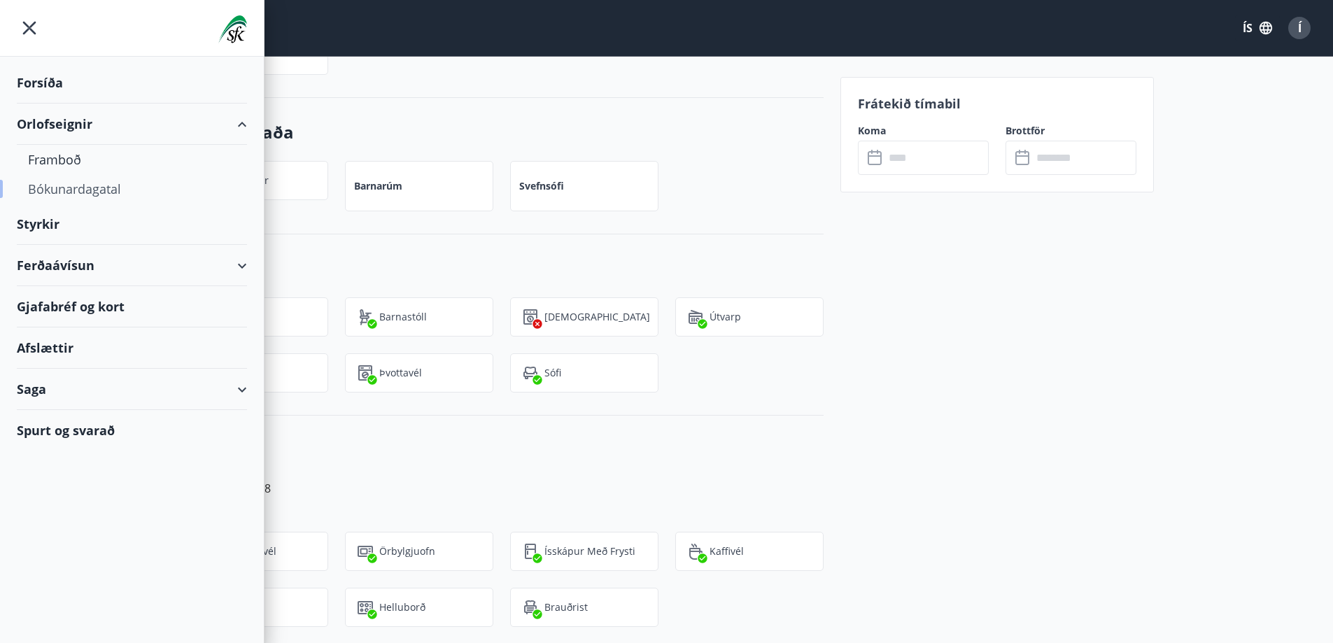
click at [60, 190] on div "Bókunardagatal" at bounding box center [132, 188] width 208 height 29
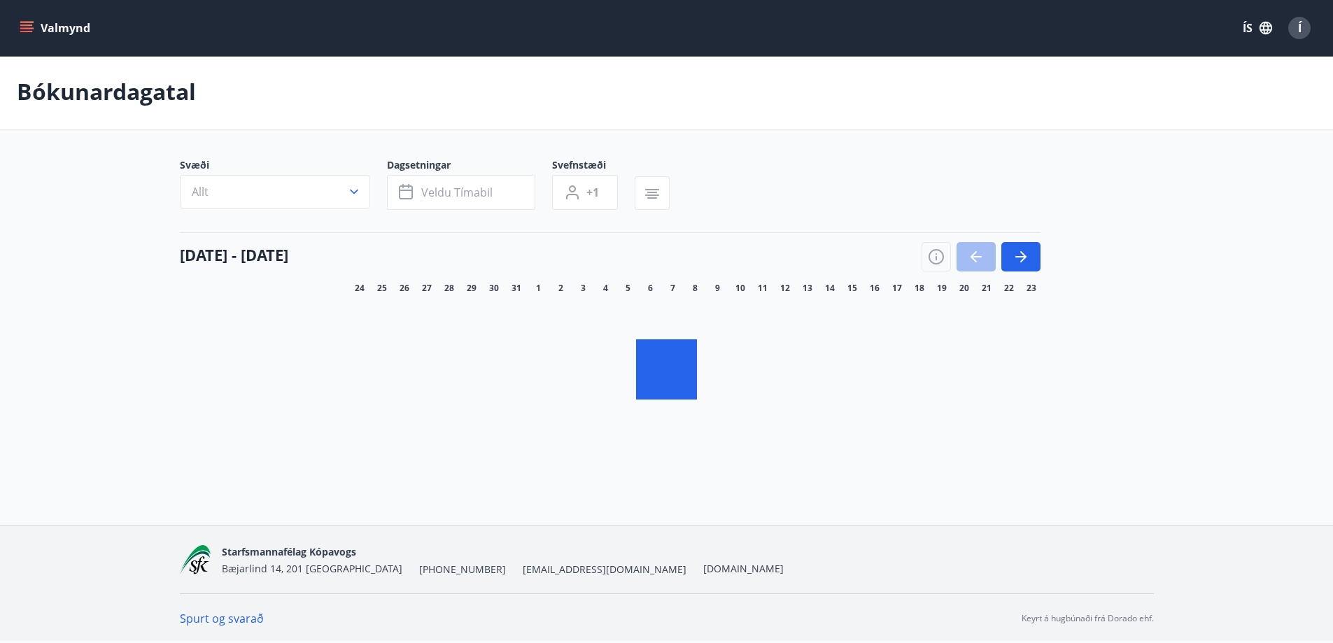
scroll to position [2, 0]
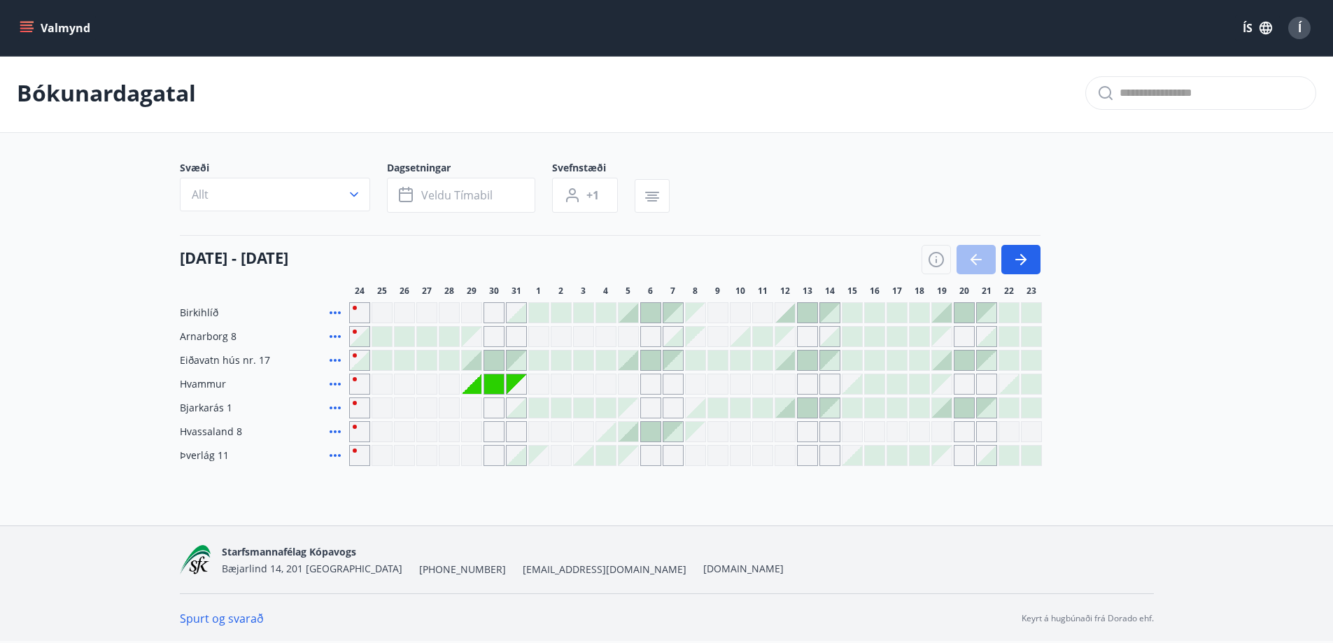
click at [24, 25] on icon "menu" at bounding box center [26, 24] width 13 height 1
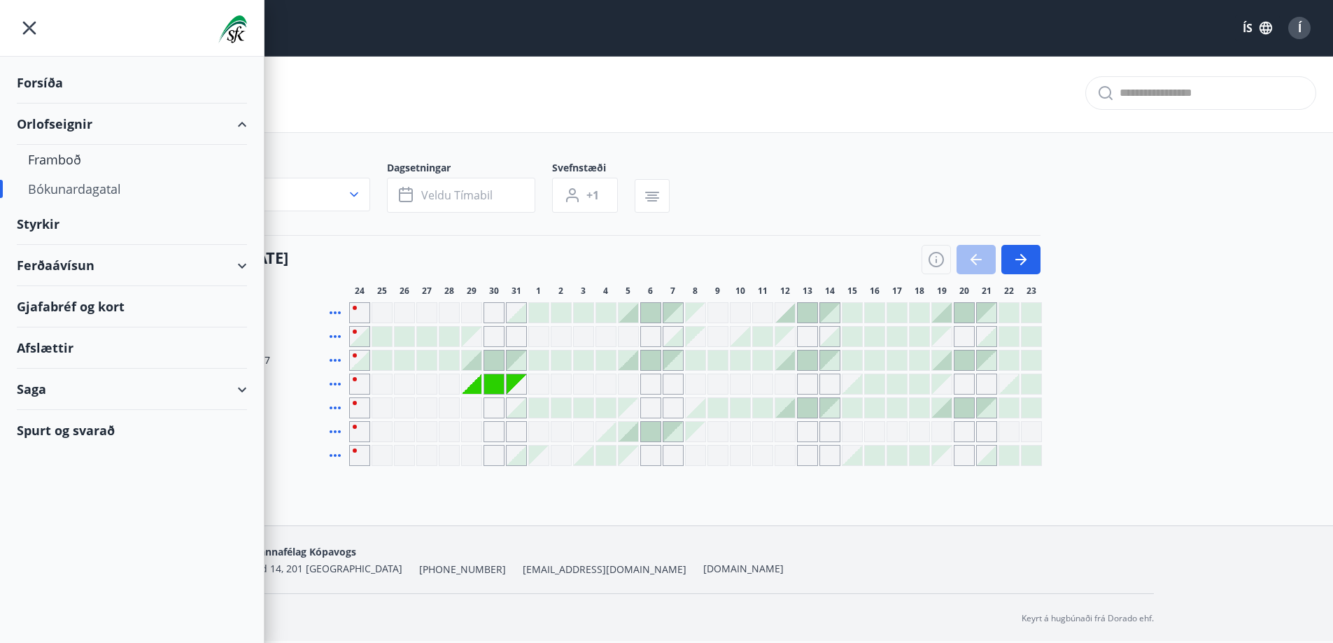
click at [41, 77] on div "Forsíða" at bounding box center [132, 82] width 230 height 41
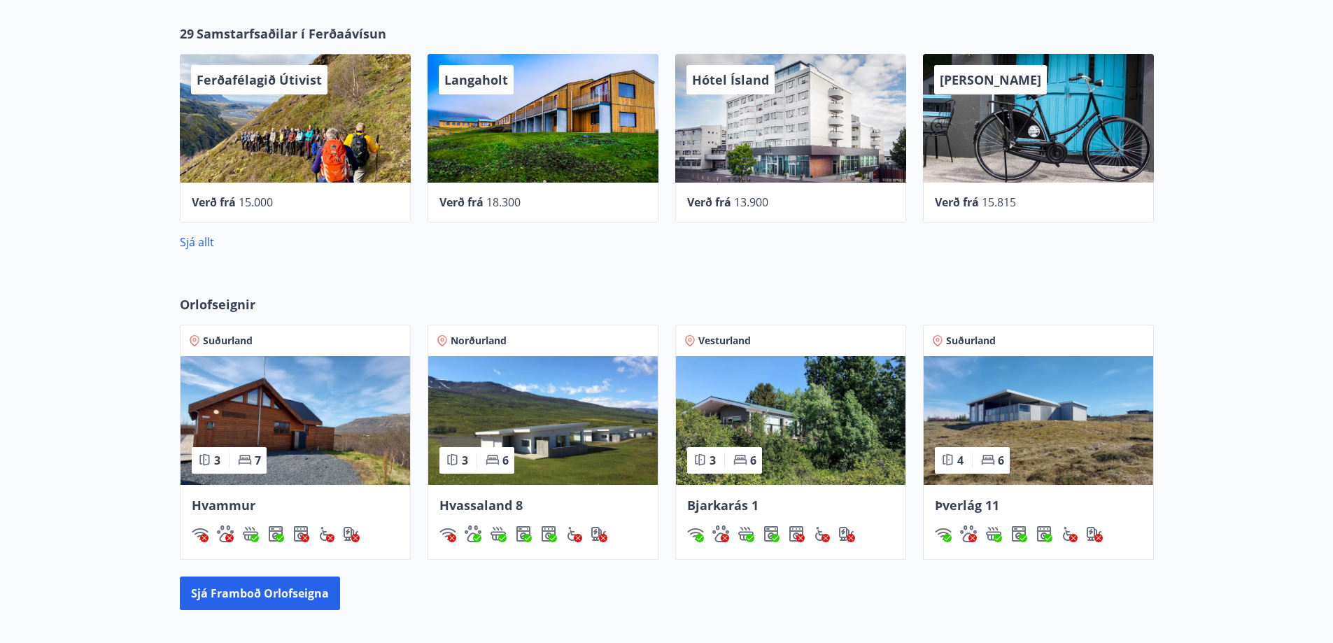
scroll to position [772, 0]
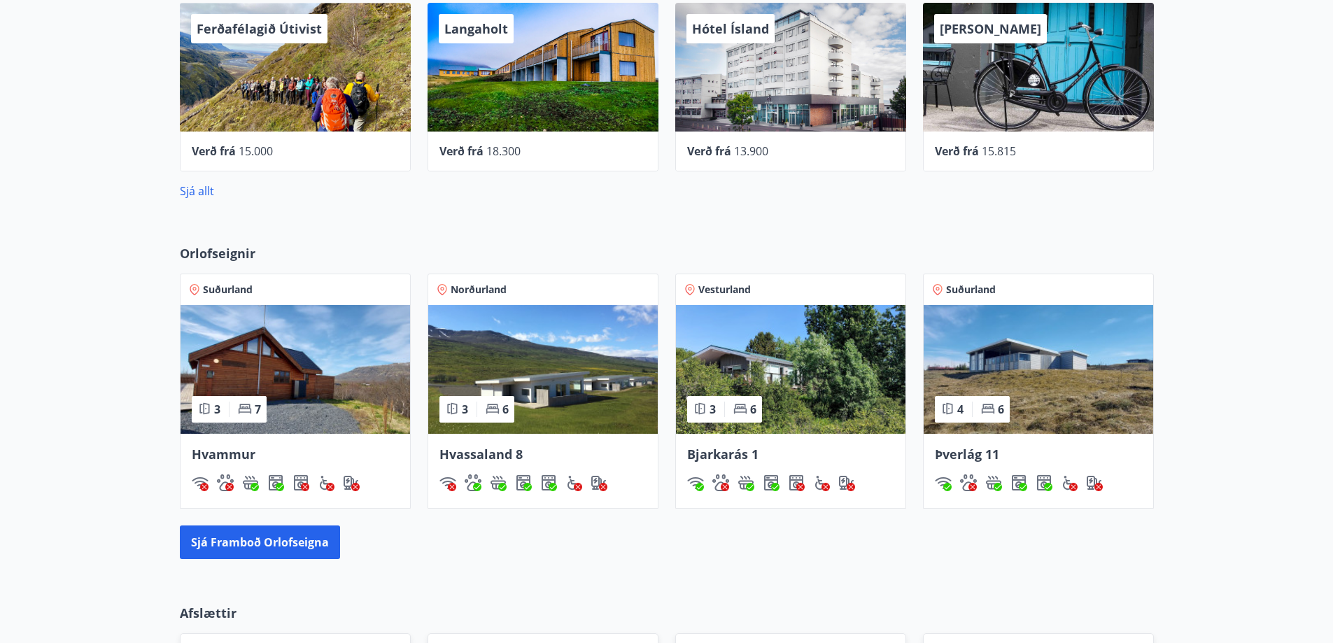
click at [306, 348] on img at bounding box center [296, 369] width 230 height 129
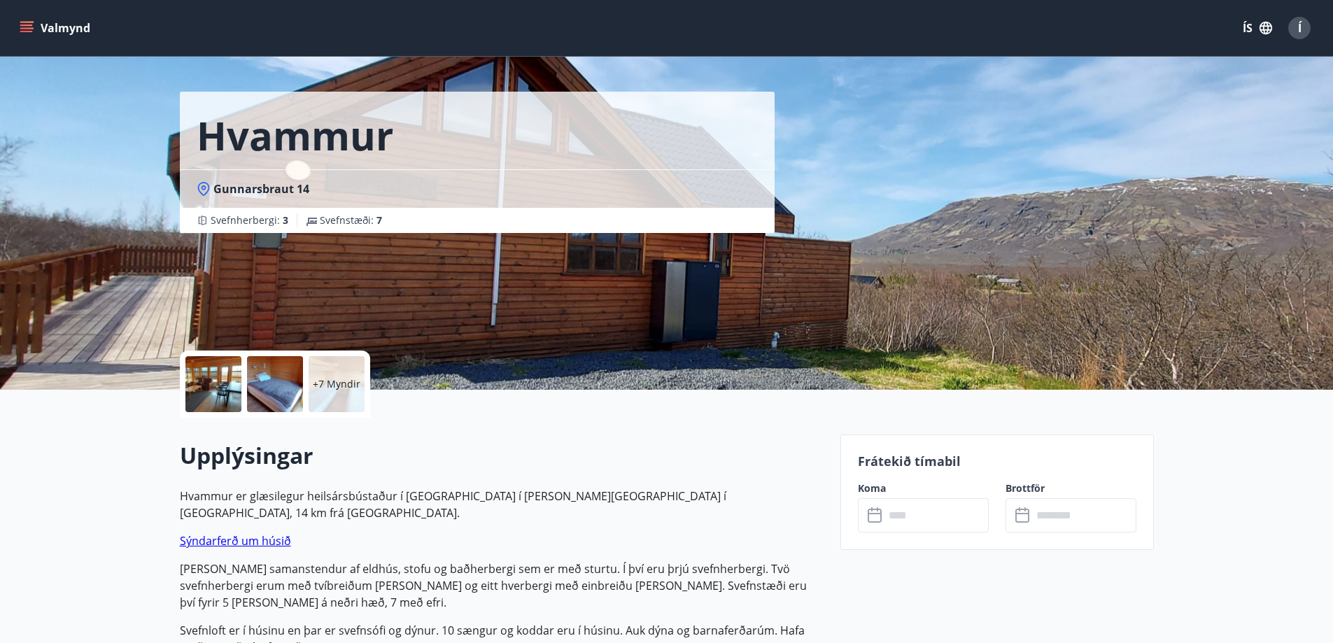
scroll to position [29, 0]
click at [219, 534] on link "Sýndarferð um húsið" at bounding box center [235, 541] width 111 height 15
